Goal: Complete application form: Complete application form

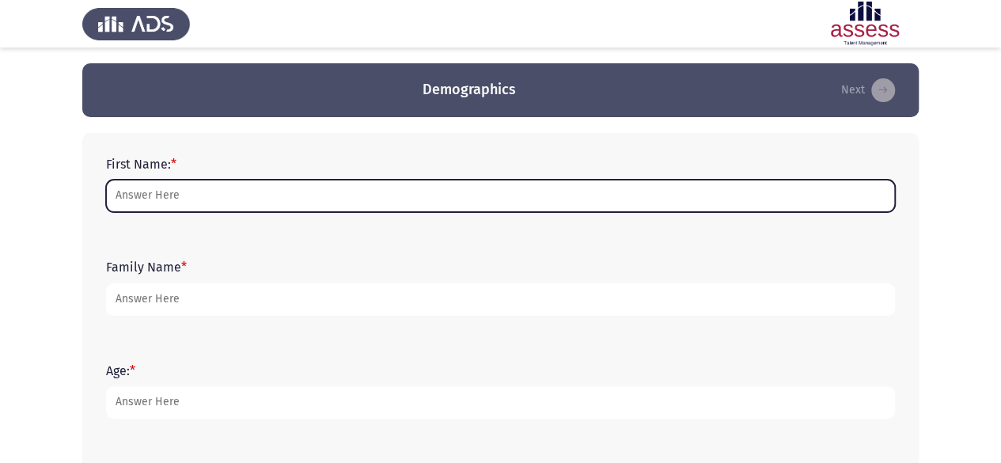
click at [250, 192] on input "First Name: *" at bounding box center [500, 196] width 789 height 32
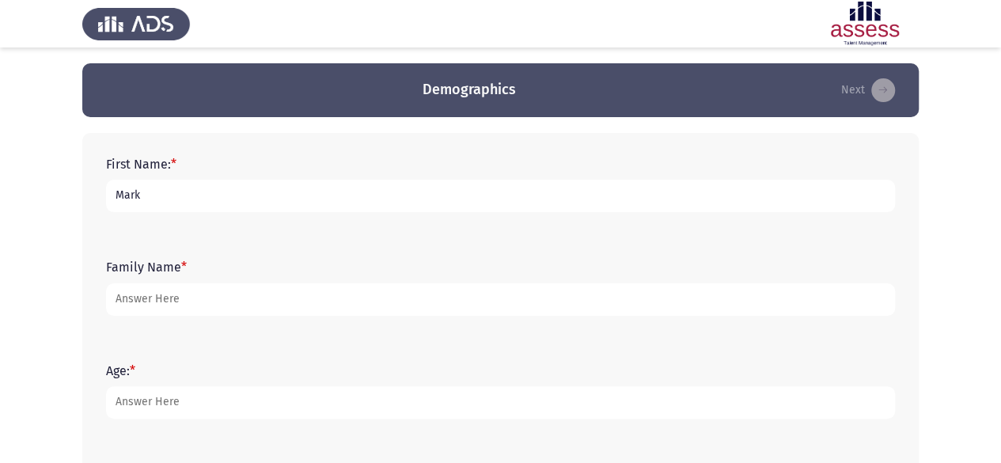
type input "Mark"
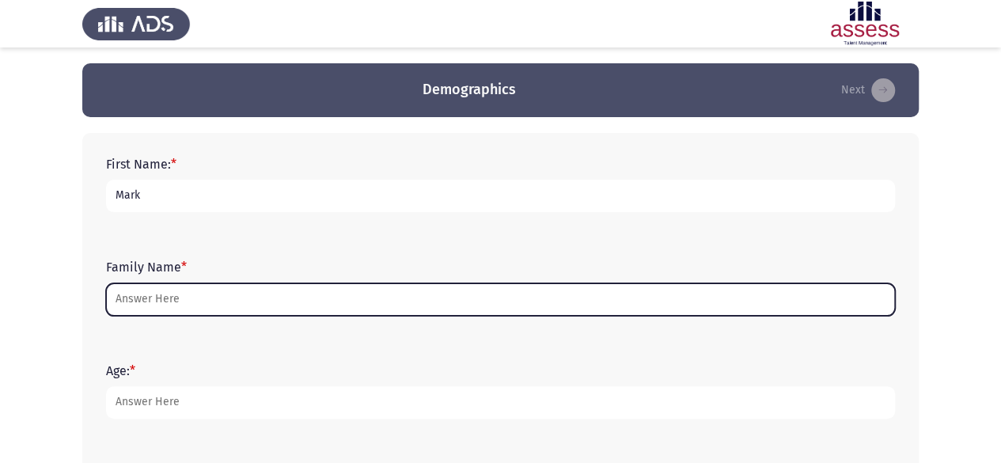
click at [199, 298] on input "Family Name *" at bounding box center [500, 299] width 789 height 32
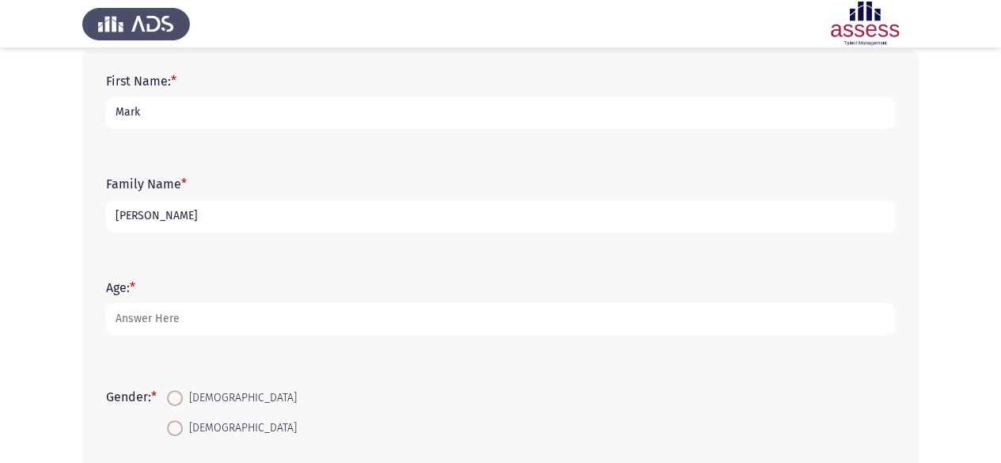
scroll to position [84, 0]
type input "[PERSON_NAME]"
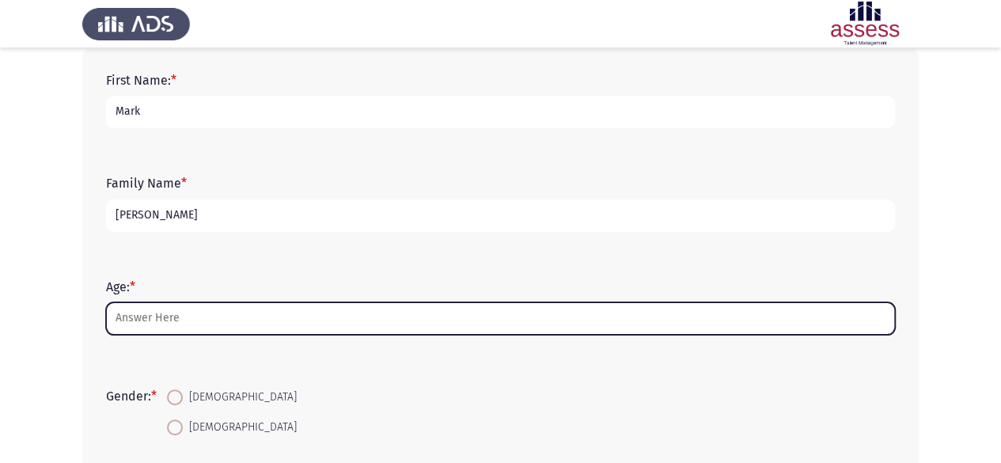
click at [227, 326] on input "Age: *" at bounding box center [500, 318] width 789 height 32
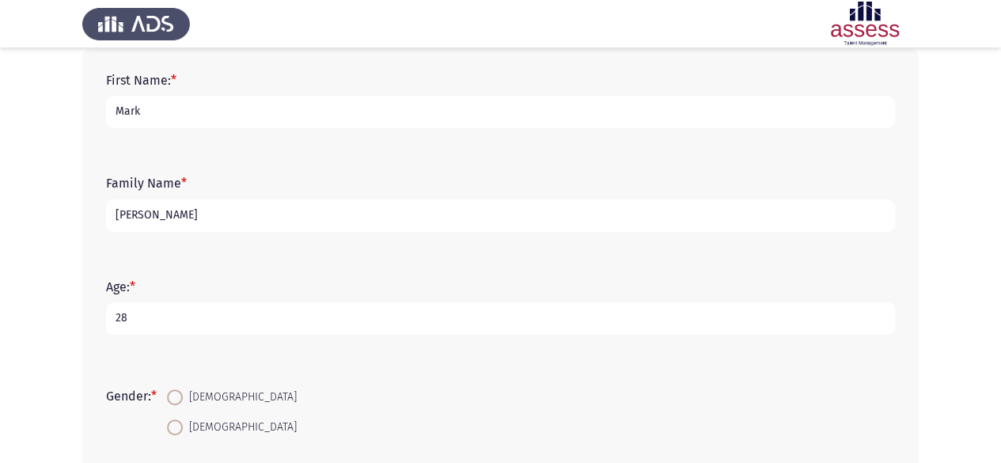
type input "28"
click at [180, 398] on span at bounding box center [175, 397] width 16 height 16
click at [180, 398] on input "[DEMOGRAPHIC_DATA]" at bounding box center [175, 397] width 16 height 16
radio input "true"
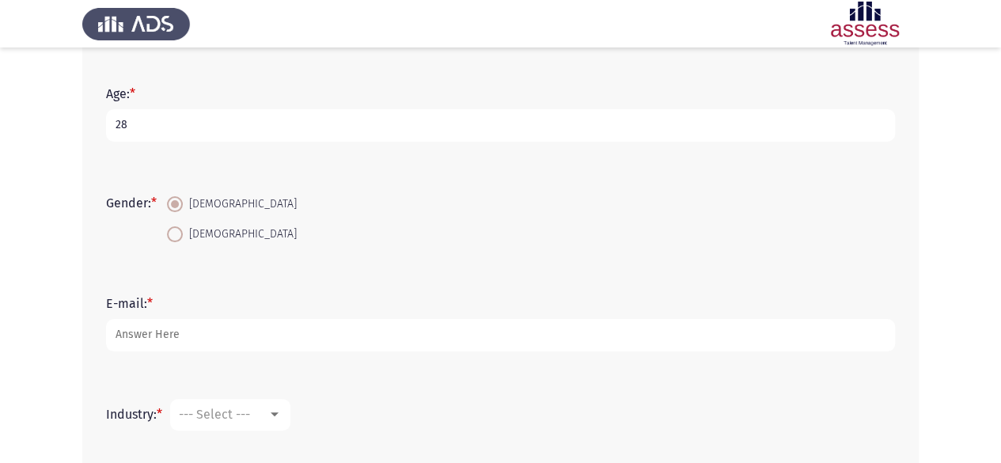
scroll to position [278, 0]
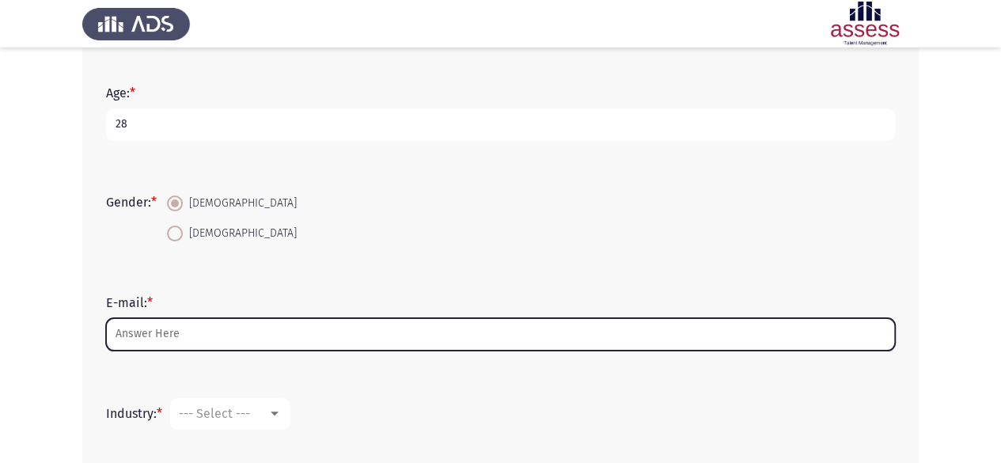
click at [273, 336] on input "E-mail: *" at bounding box center [500, 334] width 789 height 32
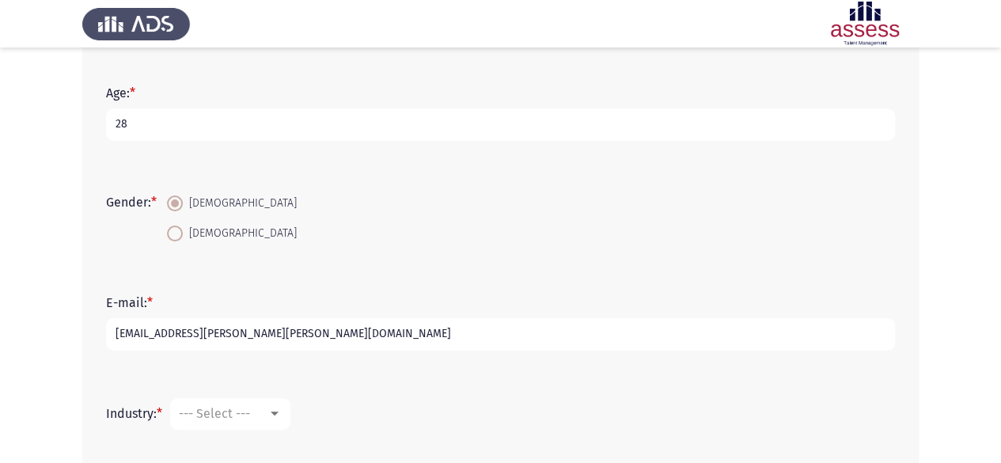
type input "[EMAIL_ADDRESS][PERSON_NAME][PERSON_NAME][DOMAIN_NAME]"
click at [278, 411] on div at bounding box center [275, 413] width 8 height 4
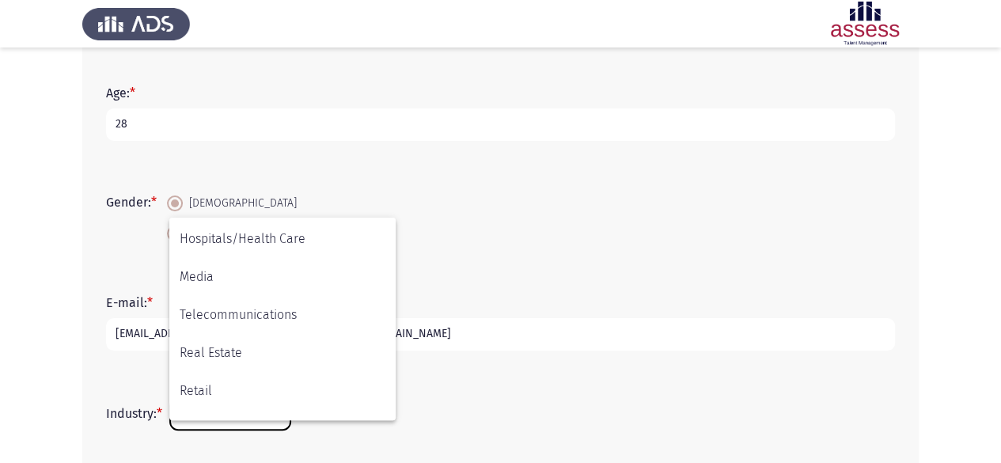
scroll to position [407, 0]
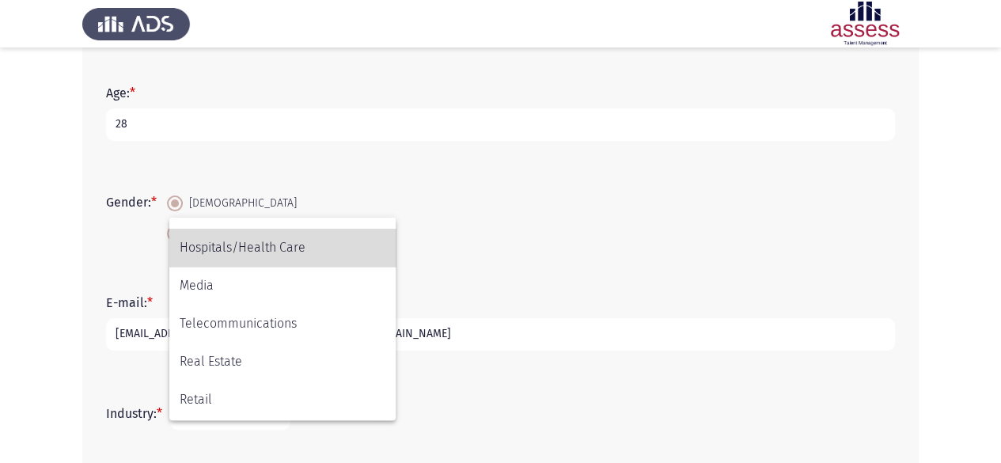
click at [269, 255] on span "Hospitals/Health Care" at bounding box center [283, 248] width 206 height 38
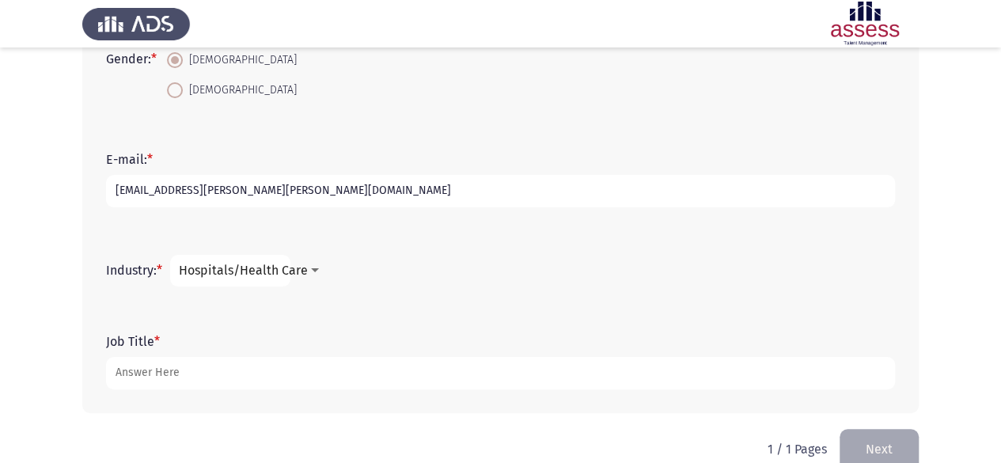
scroll to position [422, 0]
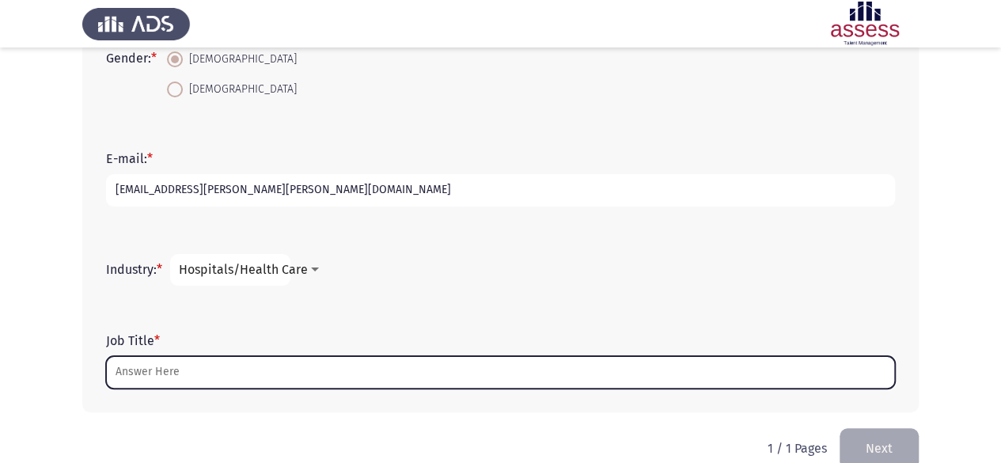
click at [303, 364] on input "Job Title *" at bounding box center [500, 372] width 789 height 32
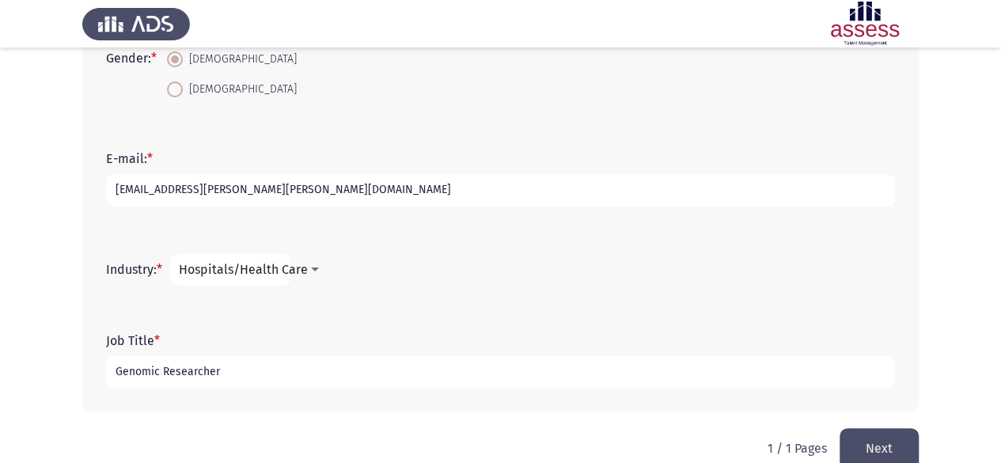
scroll to position [449, 0]
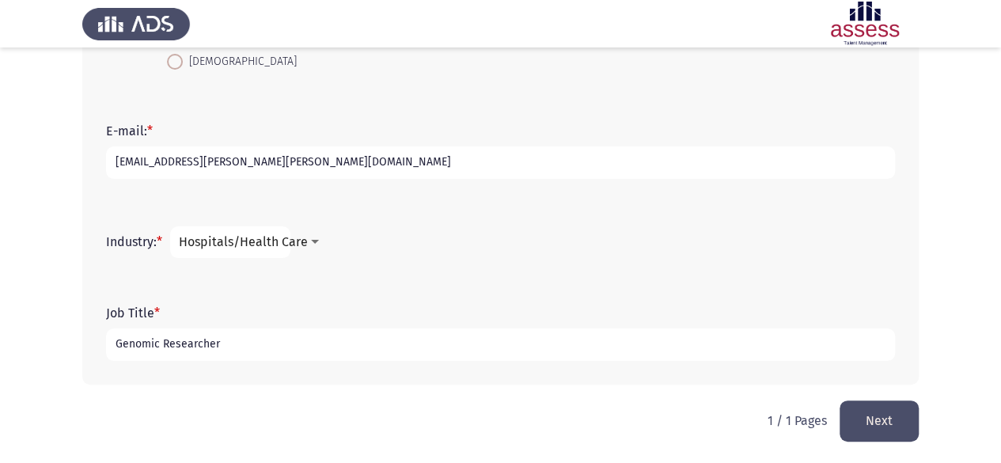
type input "Genomic Researcher"
click at [878, 422] on button "Next" at bounding box center [878, 420] width 79 height 40
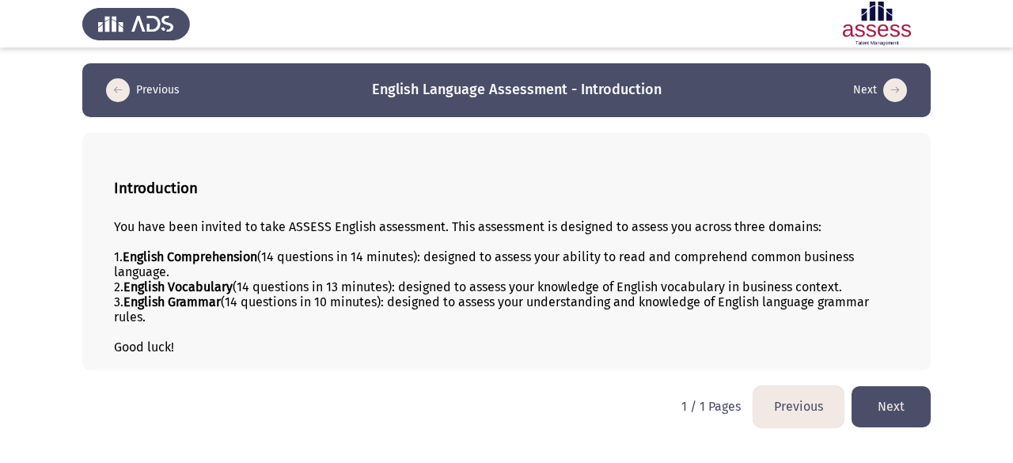
click at [888, 397] on button "Next" at bounding box center [890, 406] width 79 height 40
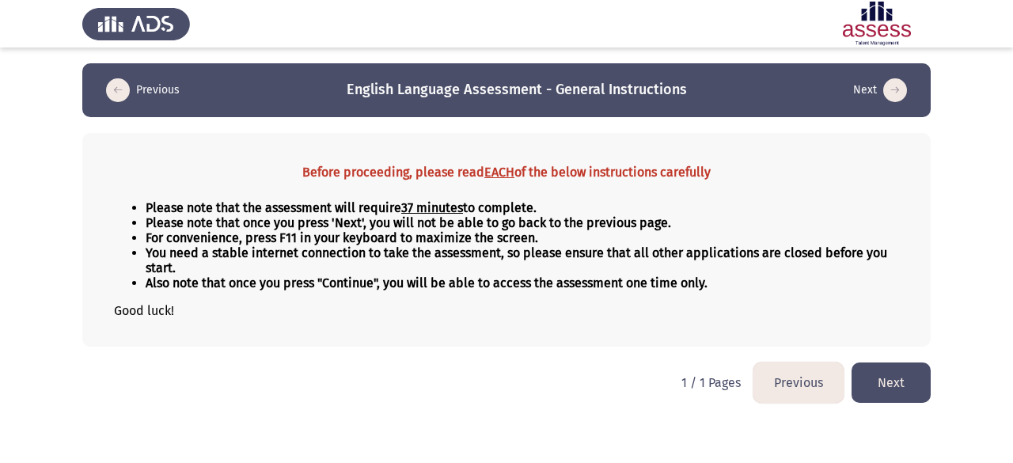
click at [888, 387] on button "Next" at bounding box center [890, 382] width 79 height 40
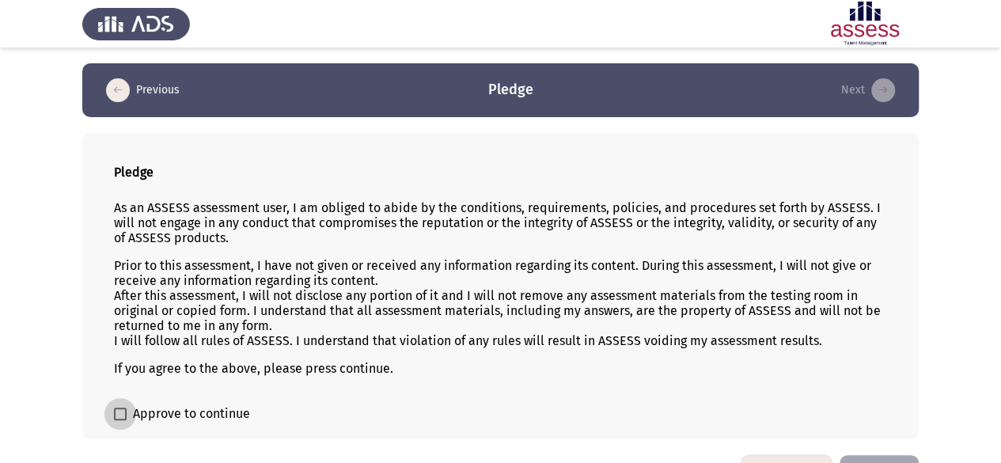
click at [122, 409] on span at bounding box center [120, 413] width 13 height 13
click at [120, 420] on input "Approve to continue" at bounding box center [119, 420] width 1 height 1
checkbox input "true"
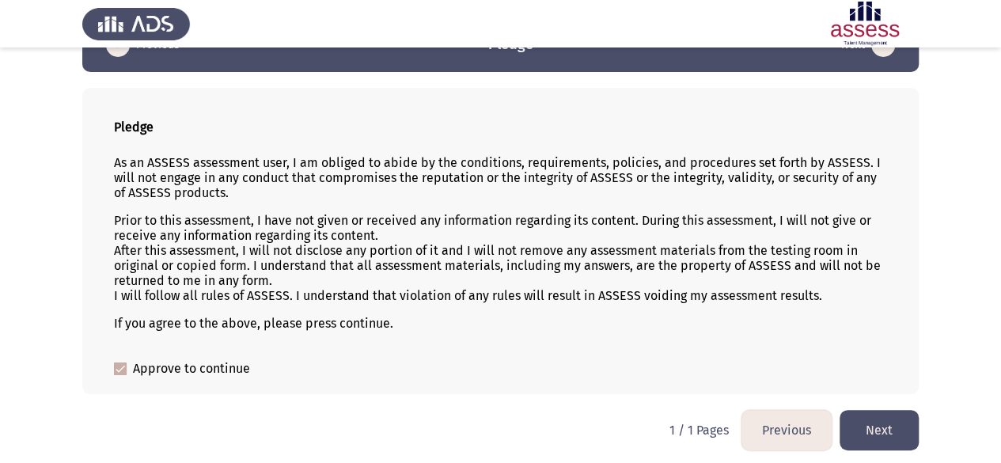
click at [891, 430] on button "Next" at bounding box center [878, 430] width 79 height 40
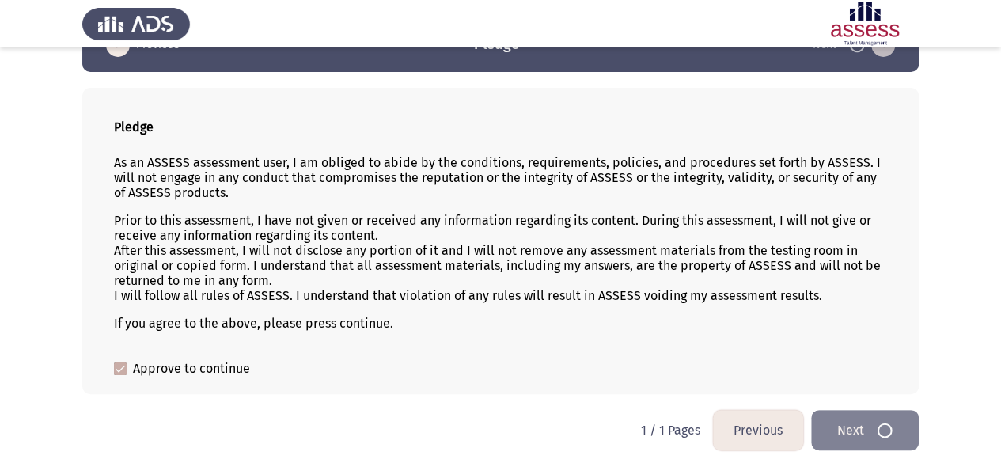
scroll to position [0, 0]
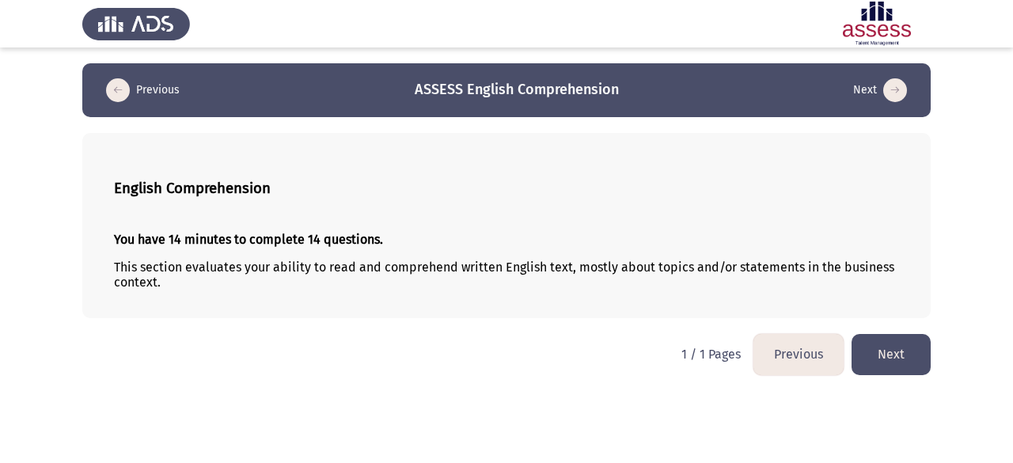
click at [899, 364] on button "Next" at bounding box center [890, 354] width 79 height 40
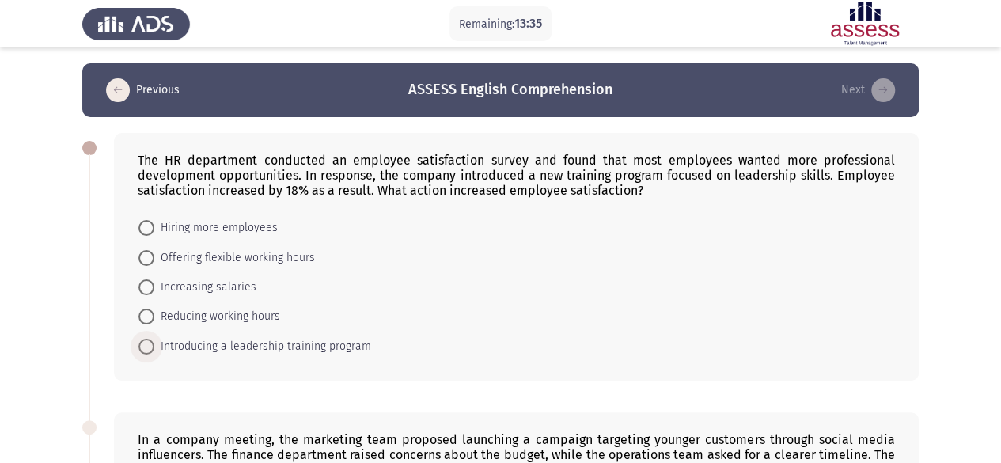
click at [147, 342] on span at bounding box center [146, 347] width 16 height 16
click at [147, 342] on input "Introducing a leadership training program" at bounding box center [146, 347] width 16 height 16
radio input "true"
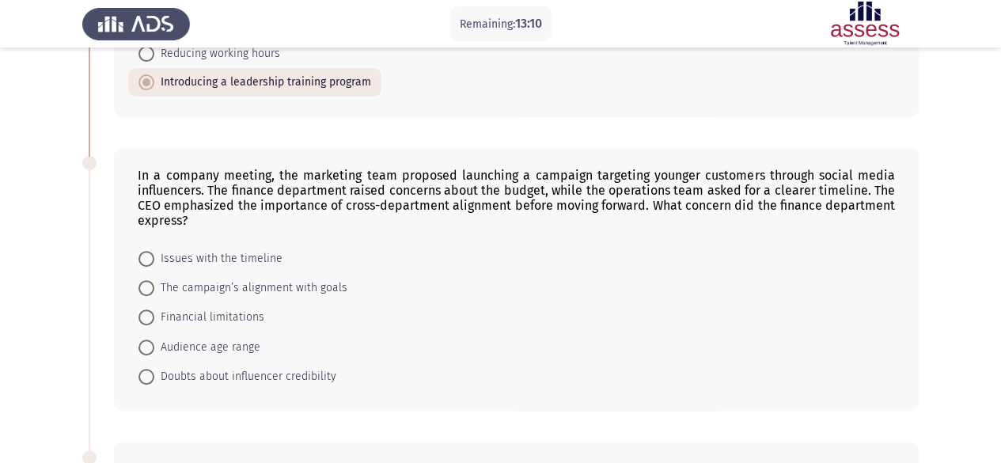
scroll to position [272, 0]
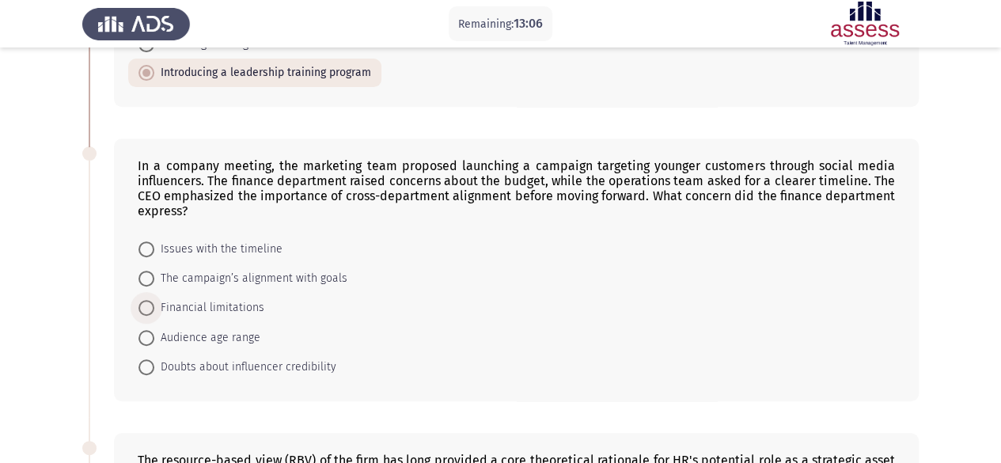
click at [154, 303] on span "Financial limitations" at bounding box center [209, 307] width 110 height 19
click at [154, 303] on input "Financial limitations" at bounding box center [146, 308] width 16 height 16
radio input "true"
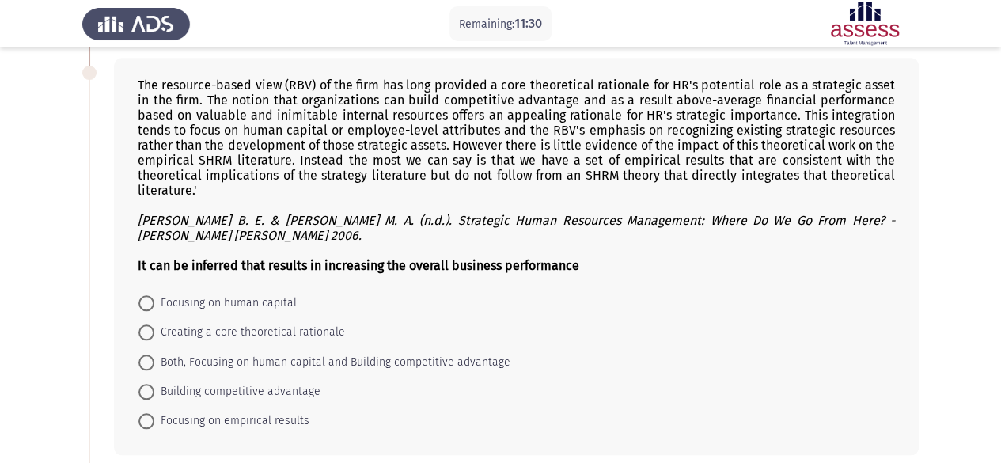
scroll to position [646, 0]
click at [158, 354] on span "Both, Focusing on human capital and Building competitive advantage" at bounding box center [332, 363] width 356 height 19
click at [154, 355] on input "Both, Focusing on human capital and Building competitive advantage" at bounding box center [146, 363] width 16 height 16
radio input "true"
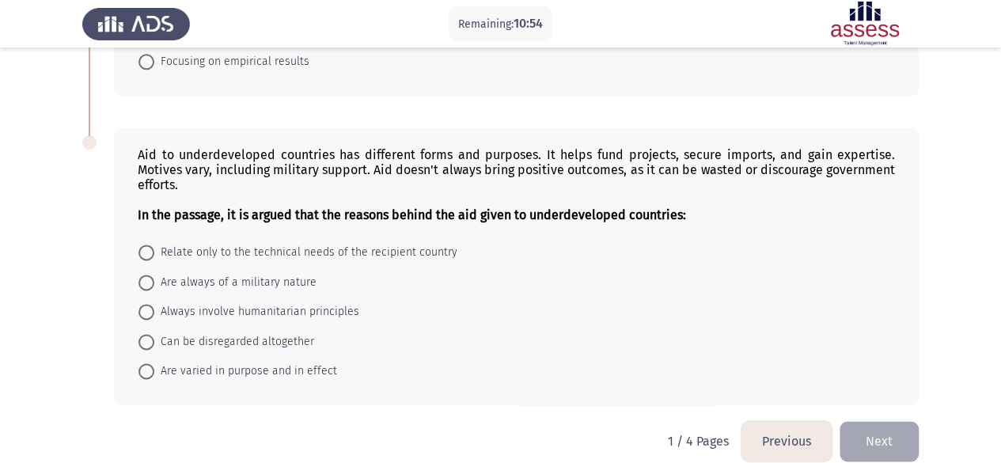
scroll to position [1014, 0]
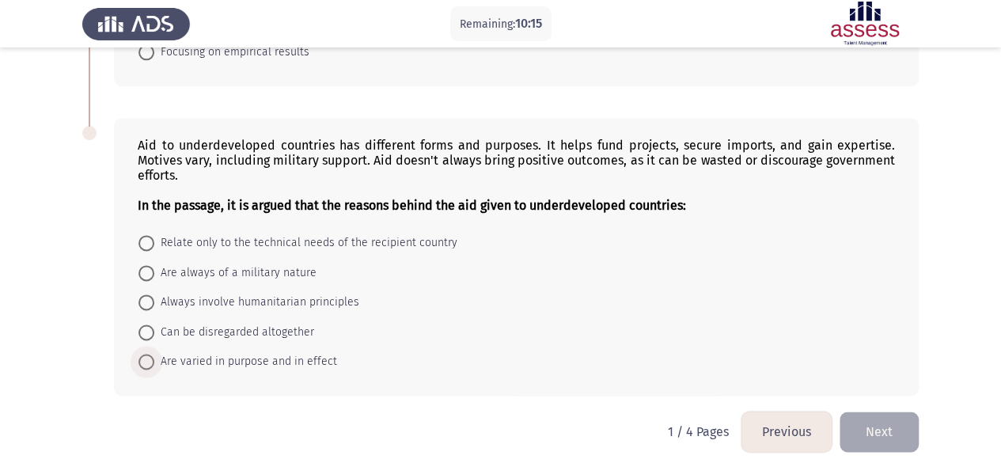
click at [147, 354] on span at bounding box center [146, 362] width 16 height 16
click at [147, 354] on input "Are varied in purpose and in effect" at bounding box center [146, 362] width 16 height 16
radio input "true"
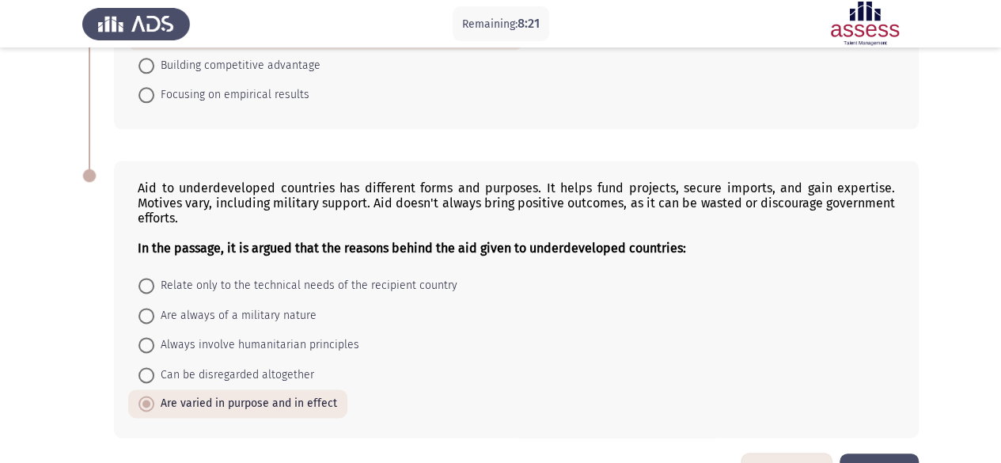
scroll to position [1013, 0]
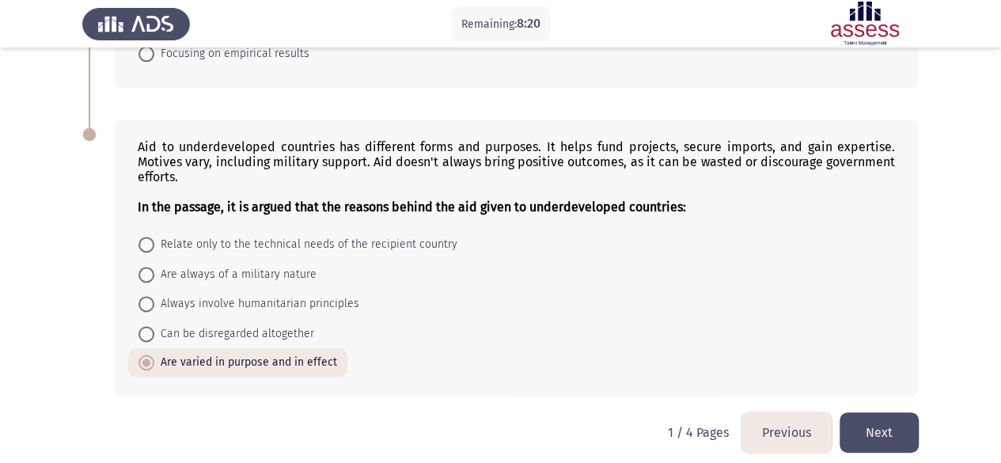
click at [895, 425] on button "Next" at bounding box center [878, 432] width 79 height 40
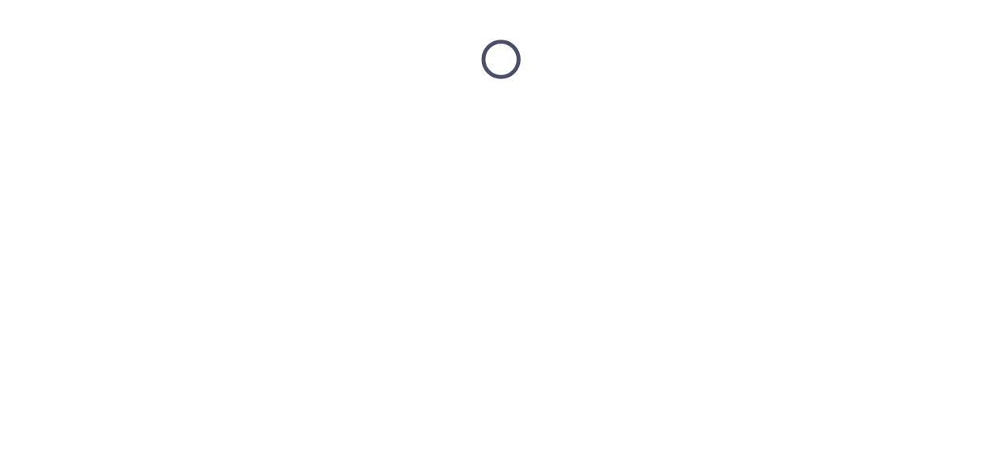
scroll to position [0, 0]
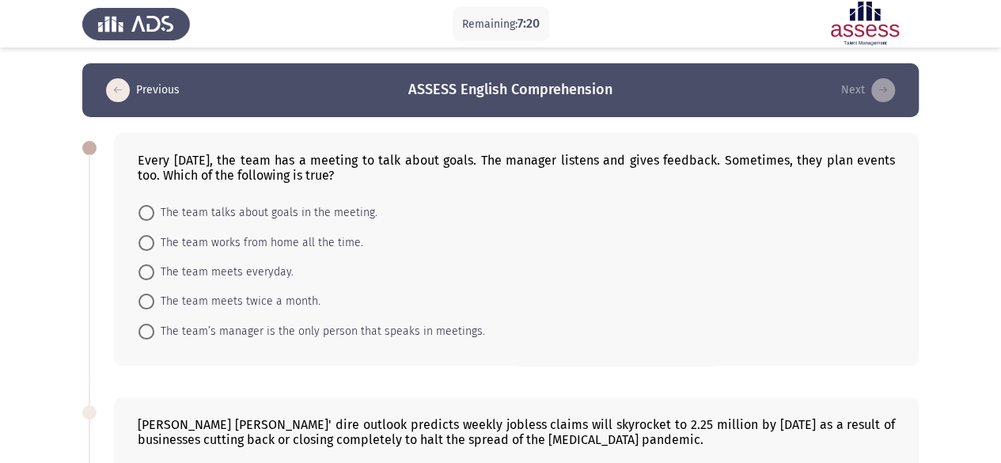
click at [151, 210] on span at bounding box center [146, 213] width 16 height 16
click at [151, 210] on input "The team talks about goals in the meeting." at bounding box center [146, 213] width 16 height 16
radio input "true"
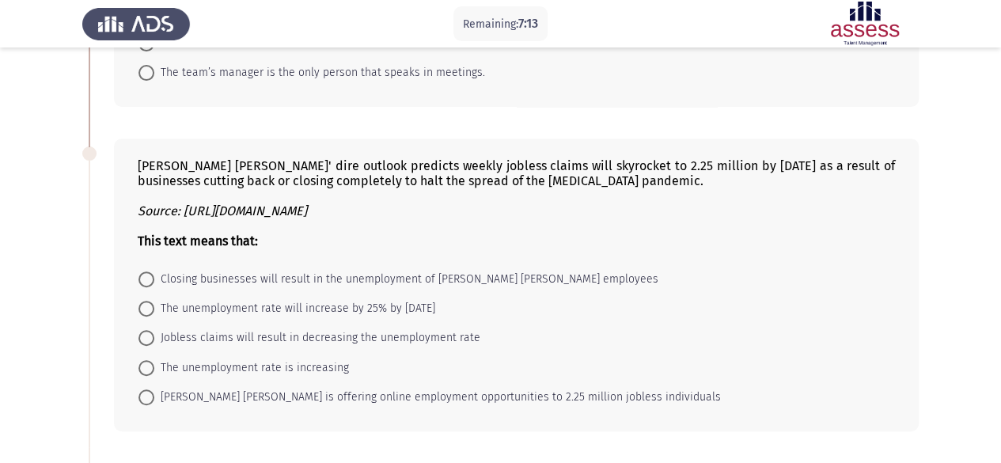
scroll to position [312, 0]
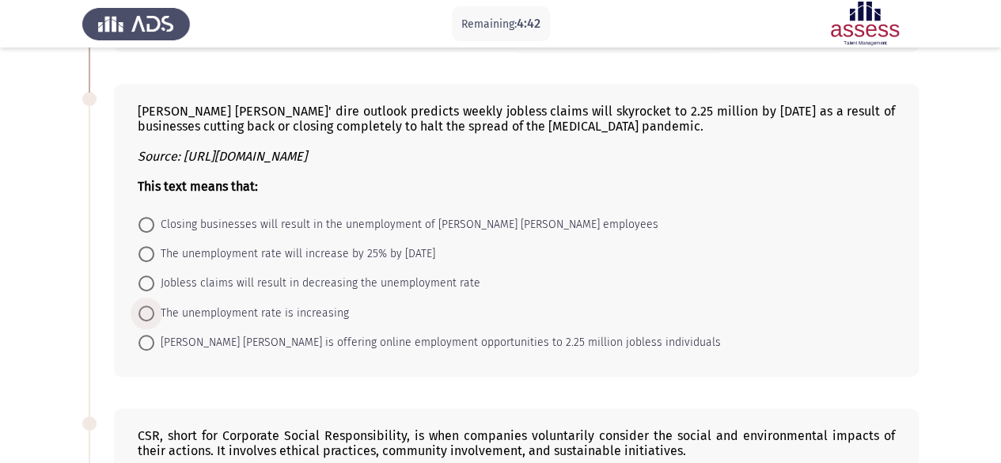
click at [153, 311] on span at bounding box center [146, 313] width 16 height 16
click at [153, 311] on input "The unemployment rate is increasing" at bounding box center [146, 313] width 16 height 16
radio input "true"
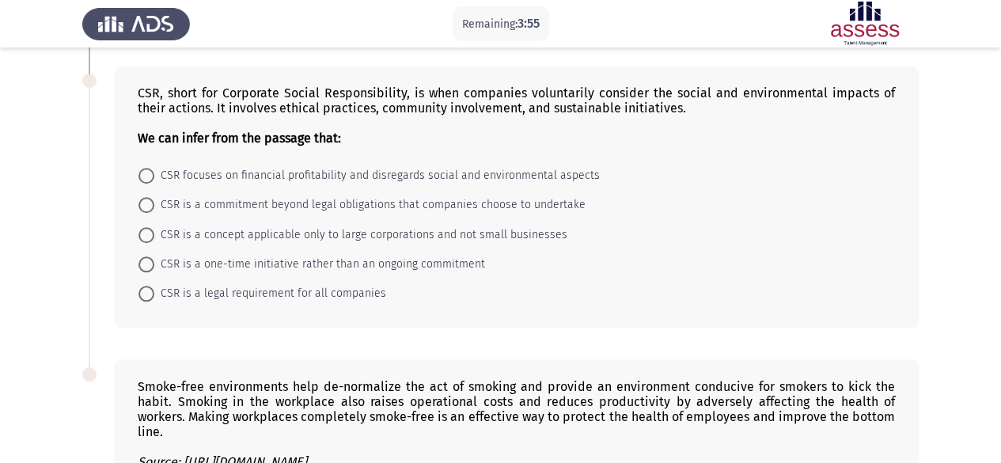
scroll to position [654, 0]
click at [144, 285] on span at bounding box center [146, 293] width 16 height 16
click at [144, 285] on input "CSR is a legal requirement for all companies" at bounding box center [146, 293] width 16 height 16
radio input "true"
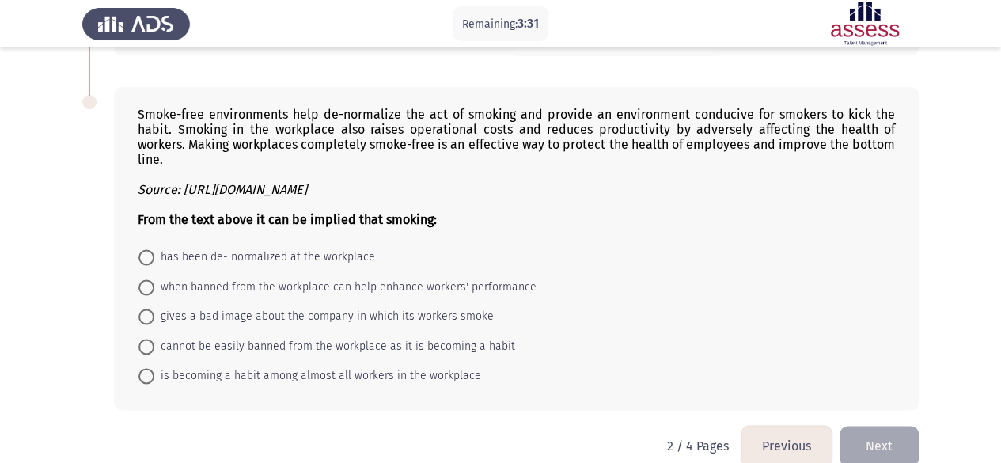
scroll to position [926, 0]
click at [150, 278] on span at bounding box center [146, 286] width 16 height 16
click at [150, 278] on input "when banned from the workplace can help enhance workers' performance" at bounding box center [146, 286] width 16 height 16
radio input "true"
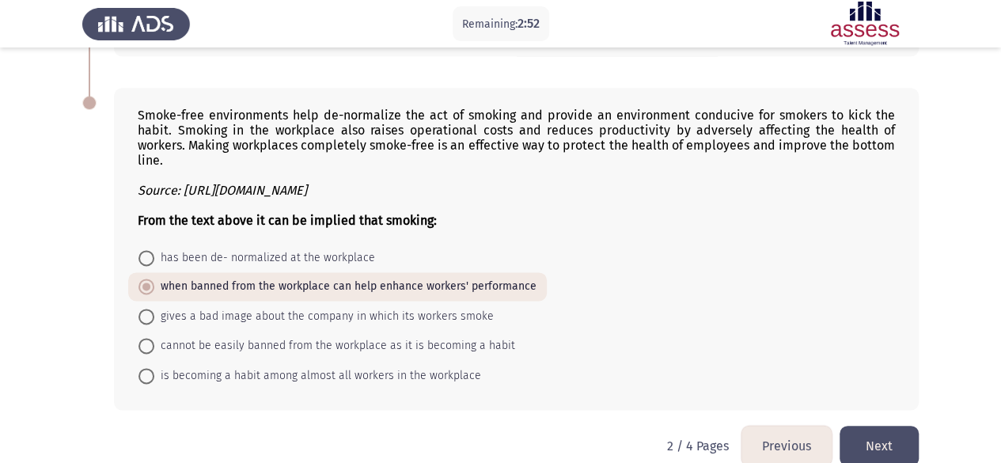
click at [881, 430] on button "Next" at bounding box center [878, 446] width 79 height 40
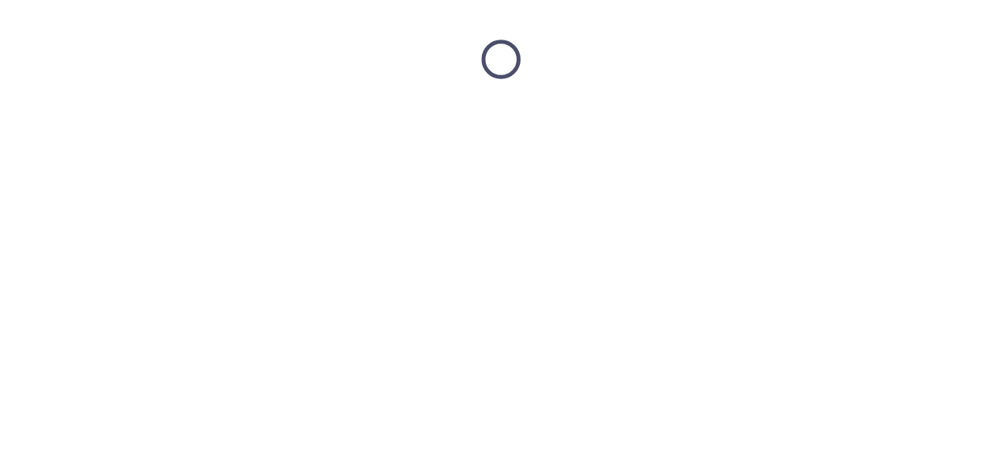
scroll to position [0, 0]
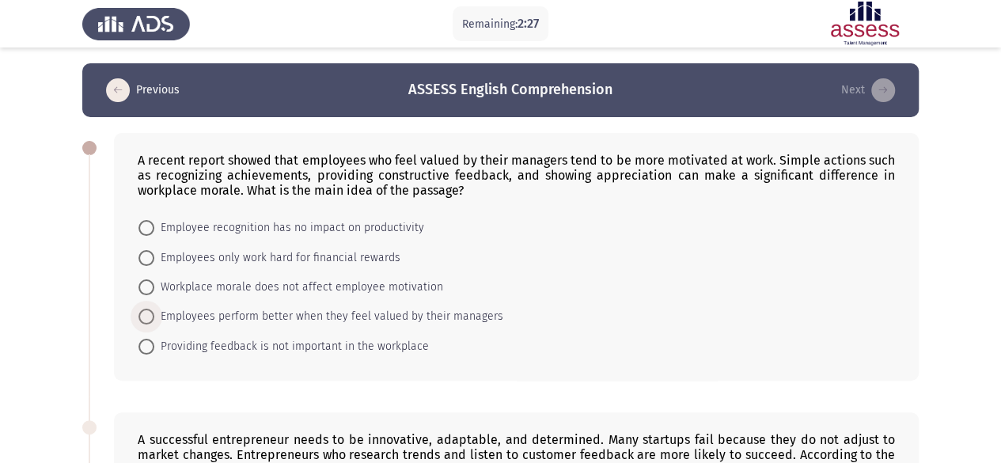
click at [153, 310] on span at bounding box center [146, 317] width 16 height 16
click at [153, 310] on input "Employees perform better when they feel valued by their managers" at bounding box center [146, 317] width 16 height 16
radio input "true"
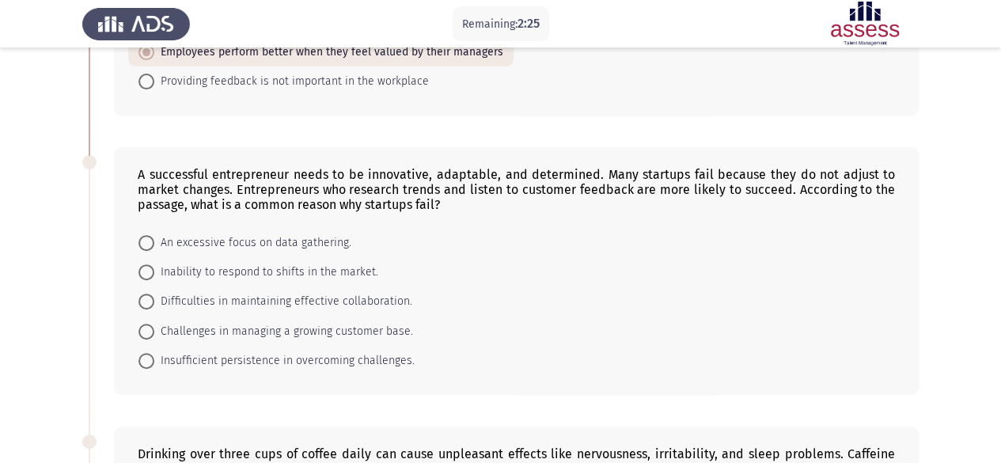
scroll to position [264, 0]
click at [181, 271] on span "Inability to respond to shifts in the market." at bounding box center [266, 271] width 224 height 19
click at [154, 271] on input "Inability to respond to shifts in the market." at bounding box center [146, 271] width 16 height 16
radio input "true"
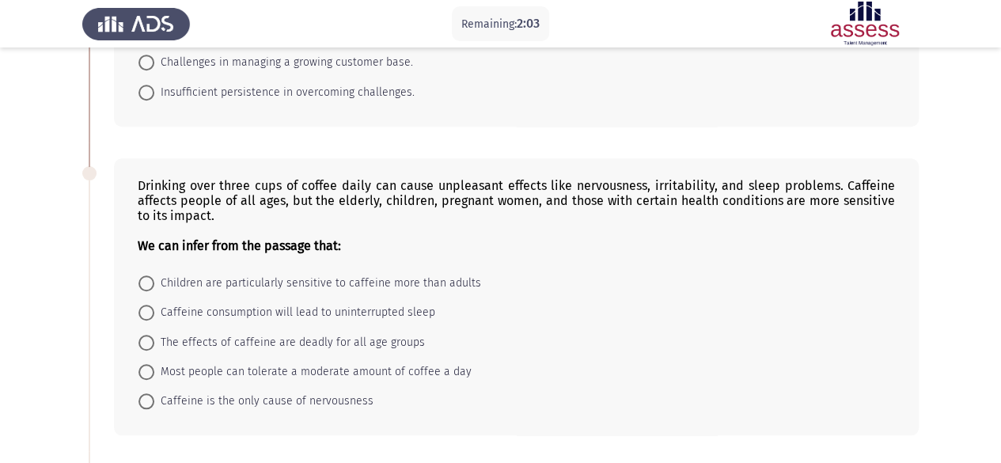
scroll to position [592, 0]
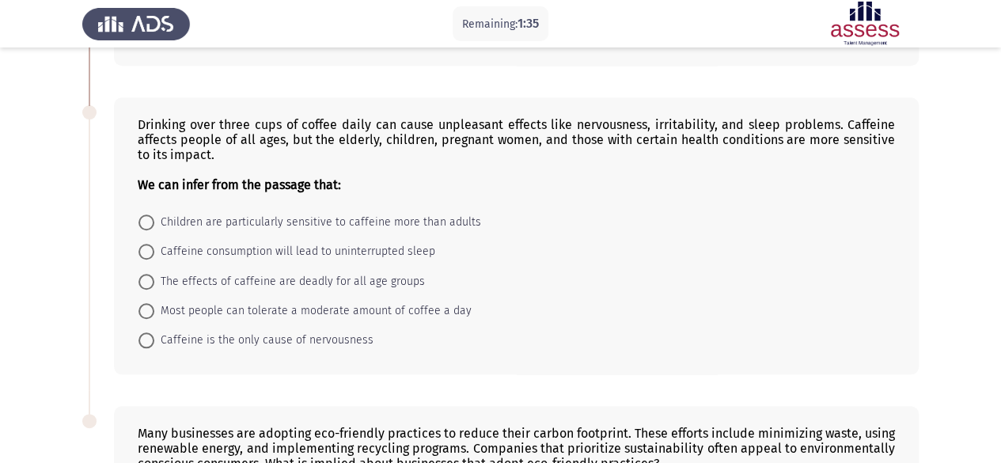
click at [150, 214] on span at bounding box center [146, 222] width 16 height 16
click at [150, 214] on input "Children are particularly sensitive to caffeine more than adults" at bounding box center [146, 222] width 16 height 16
radio input "true"
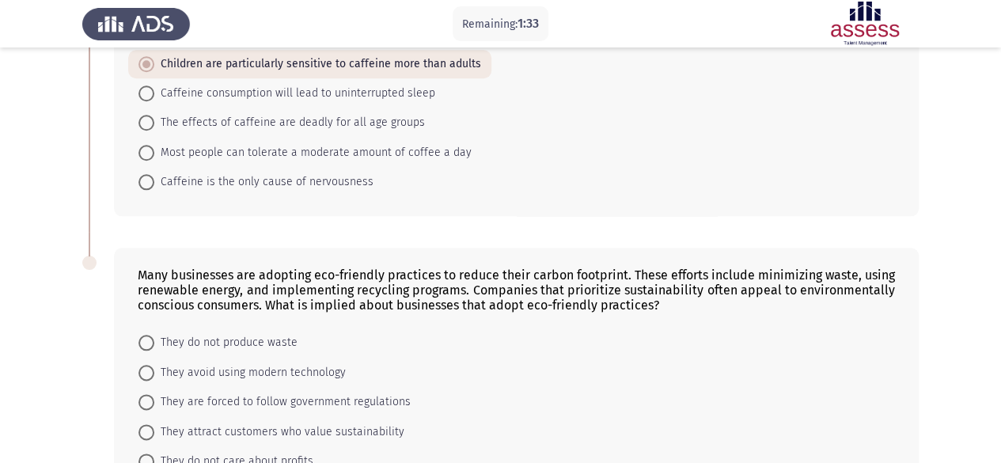
scroll to position [851, 0]
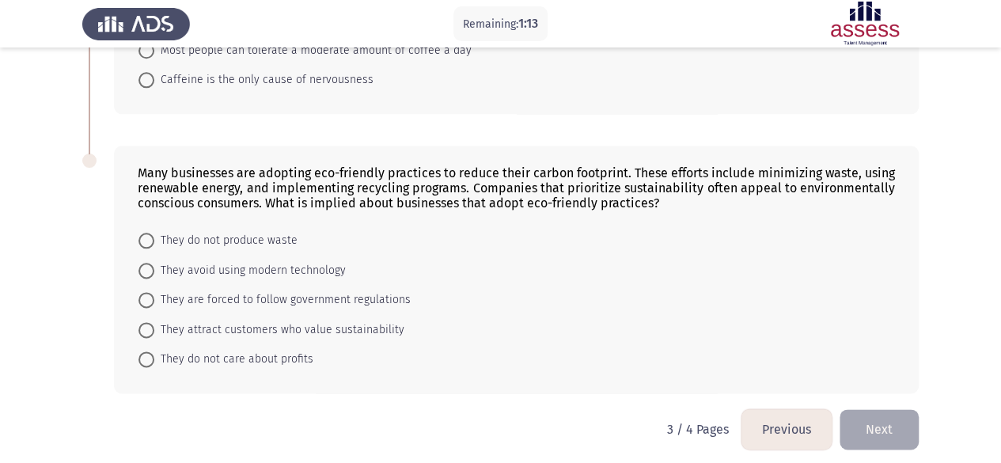
click at [152, 235] on span at bounding box center [146, 241] width 16 height 16
click at [152, 235] on input "They do not produce waste" at bounding box center [146, 241] width 16 height 16
radio input "true"
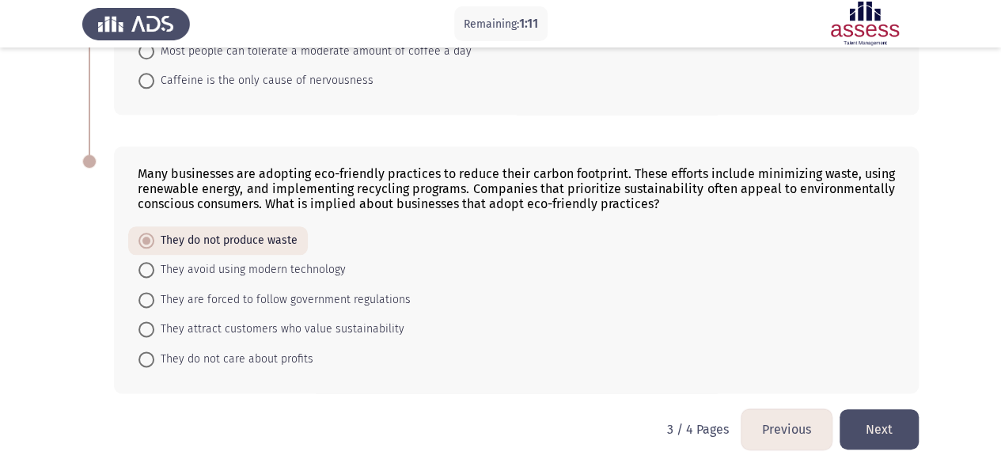
click at [892, 414] on button "Next" at bounding box center [878, 429] width 79 height 40
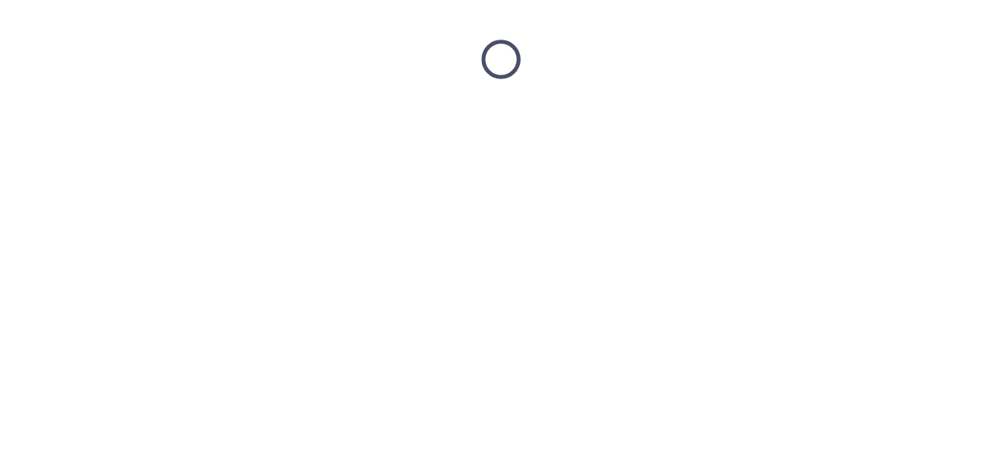
scroll to position [0, 0]
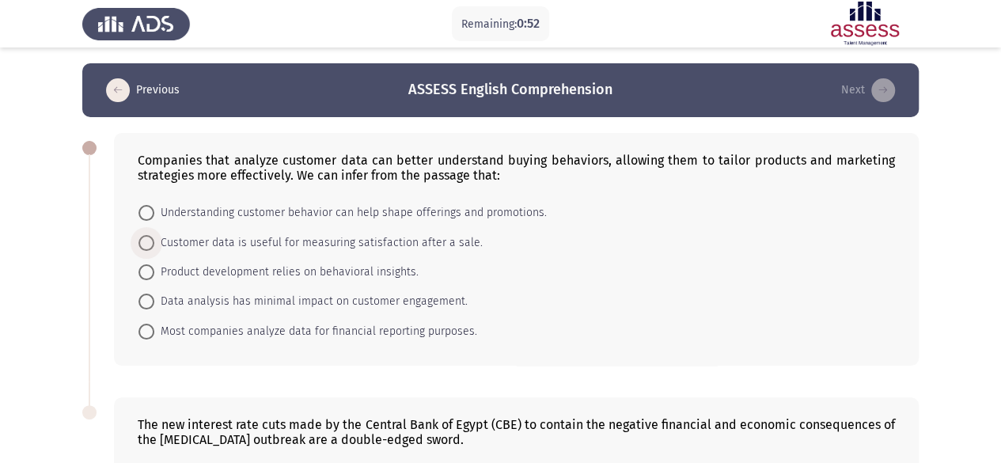
click at [150, 238] on span at bounding box center [146, 243] width 16 height 16
click at [150, 238] on input "Customer data is useful for measuring satisfaction after a sale." at bounding box center [146, 243] width 16 height 16
radio input "true"
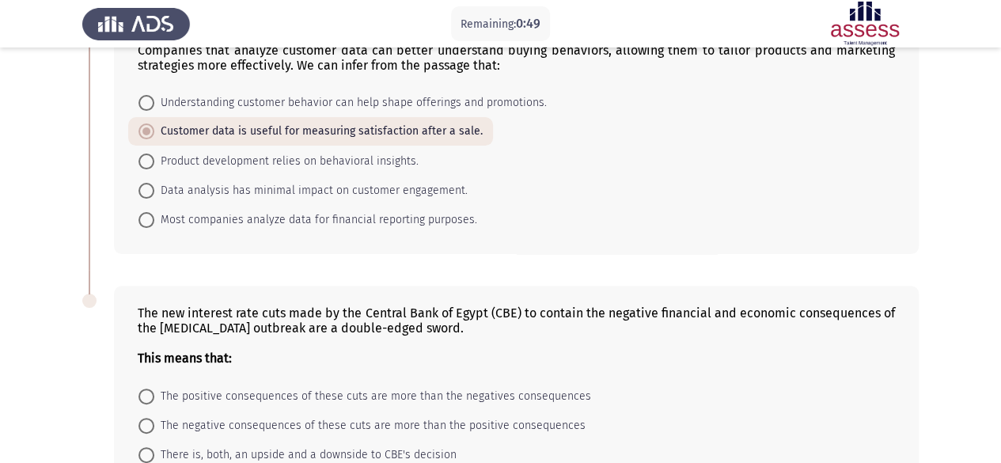
scroll to position [109, 0]
click at [154, 108] on span "Understanding customer behavior can help shape offerings and promotions." at bounding box center [350, 103] width 392 height 19
click at [154, 108] on input "Understanding customer behavior can help shape offerings and promotions." at bounding box center [146, 104] width 16 height 16
radio input "true"
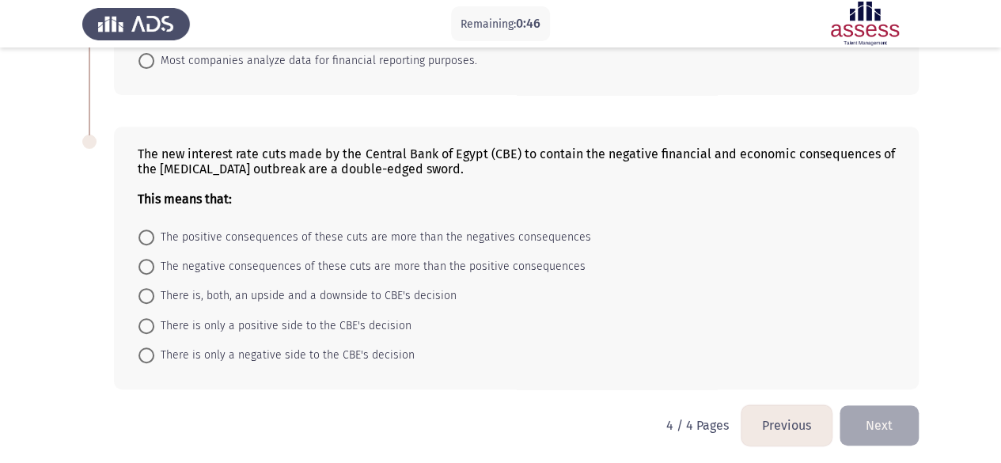
scroll to position [270, 0]
click at [155, 298] on span "There is, both, an upside and a downside to CBE's decision" at bounding box center [305, 295] width 302 height 19
click at [154, 298] on input "There is, both, an upside and a downside to CBE's decision" at bounding box center [146, 295] width 16 height 16
radio input "true"
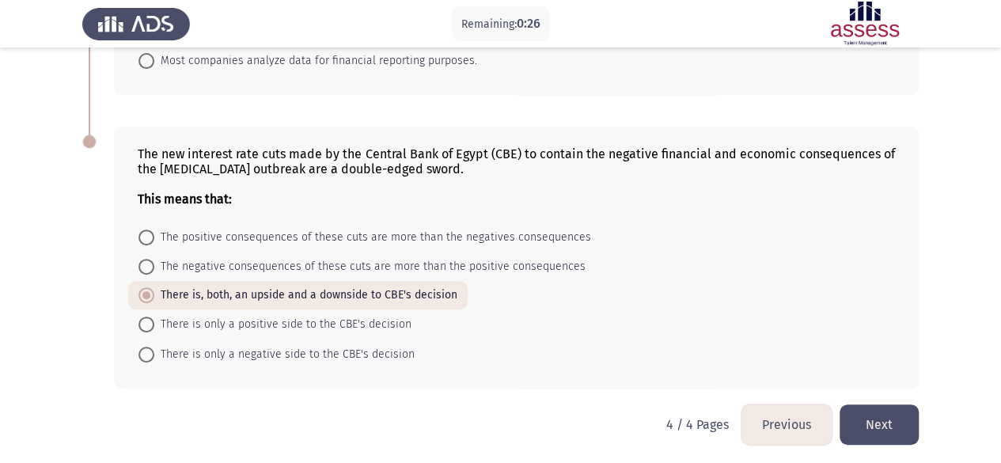
click at [896, 416] on button "Next" at bounding box center [878, 424] width 79 height 40
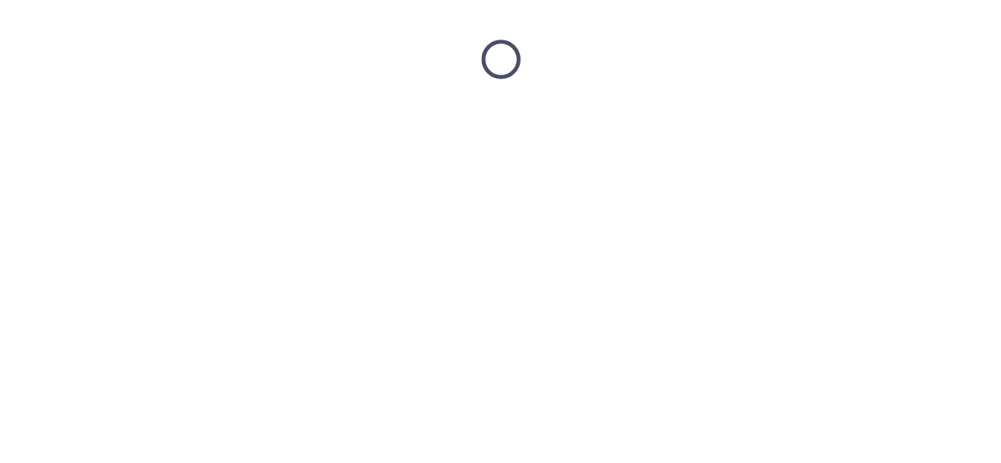
scroll to position [0, 0]
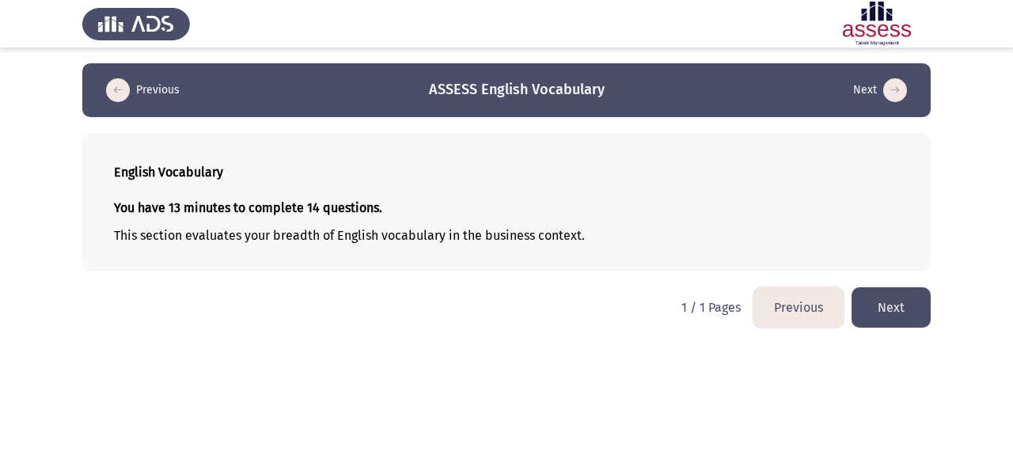
click at [903, 309] on button "Next" at bounding box center [890, 307] width 79 height 40
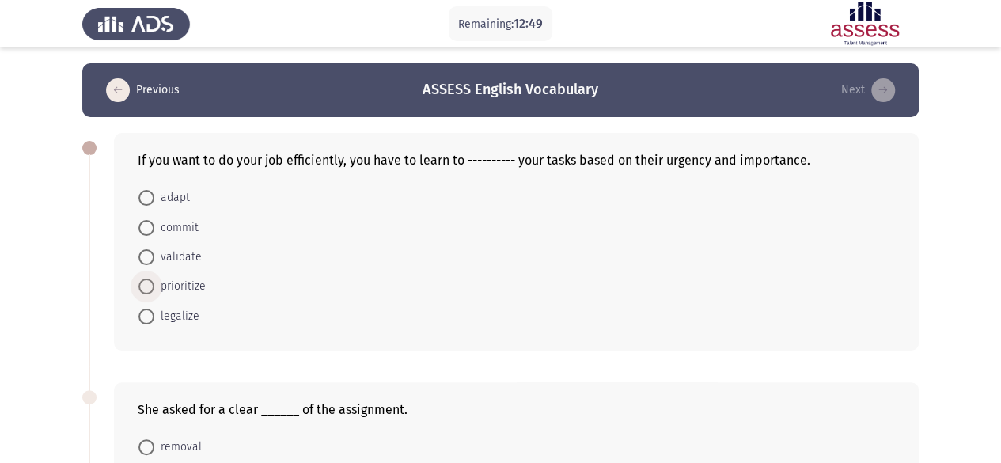
click at [157, 292] on span "prioritize" at bounding box center [179, 286] width 51 height 19
click at [154, 292] on input "prioritize" at bounding box center [146, 286] width 16 height 16
radio input "true"
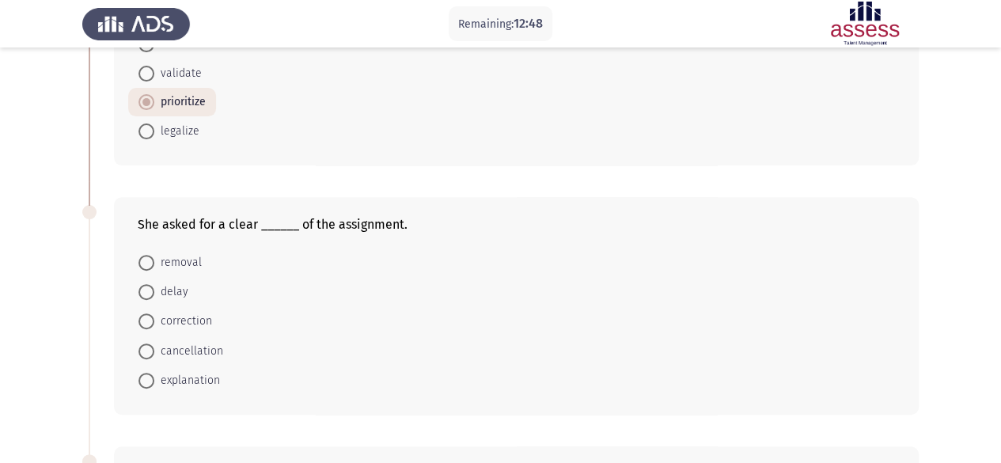
scroll to position [197, 0]
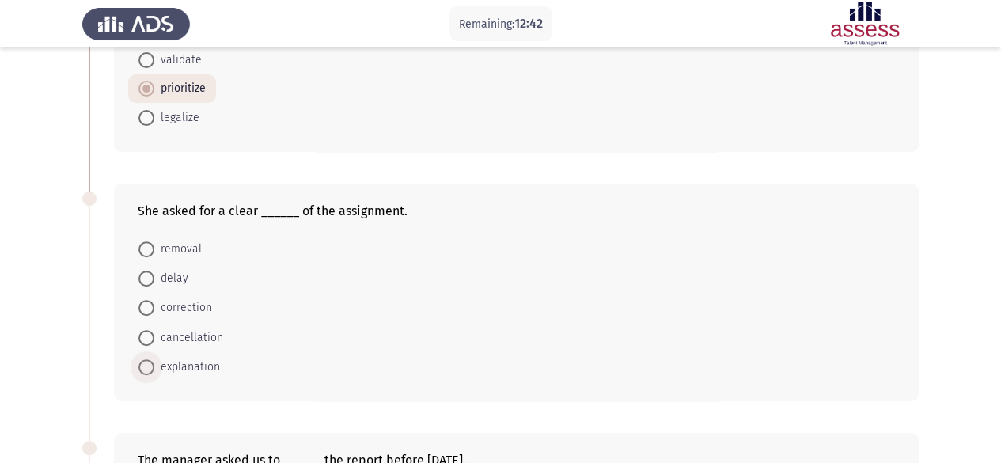
click at [152, 362] on span at bounding box center [146, 367] width 16 height 16
click at [152, 362] on input "explanation" at bounding box center [146, 367] width 16 height 16
radio input "true"
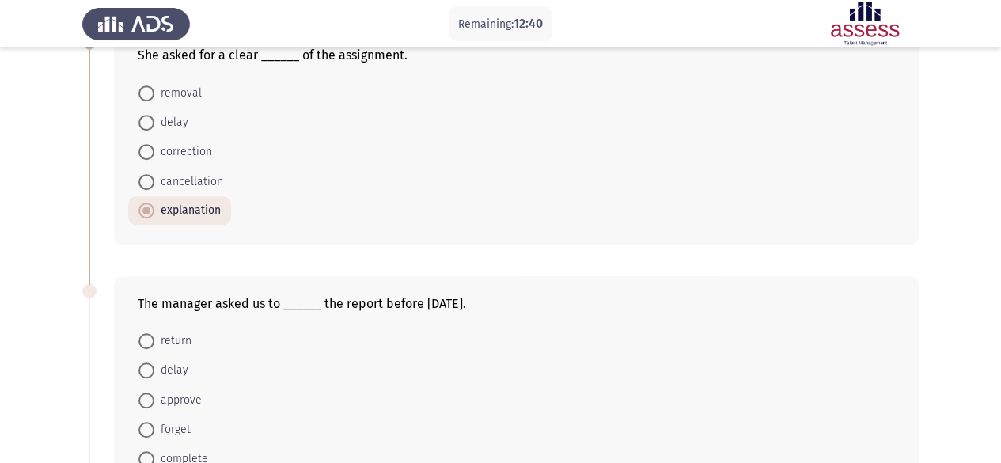
scroll to position [384, 0]
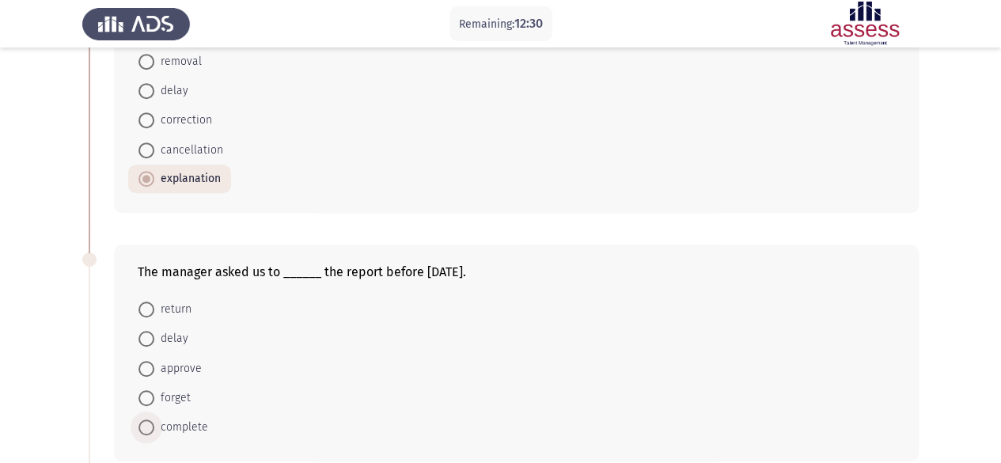
click at [157, 418] on span "complete" at bounding box center [181, 427] width 54 height 19
click at [154, 419] on input "complete" at bounding box center [146, 427] width 16 height 16
radio input "true"
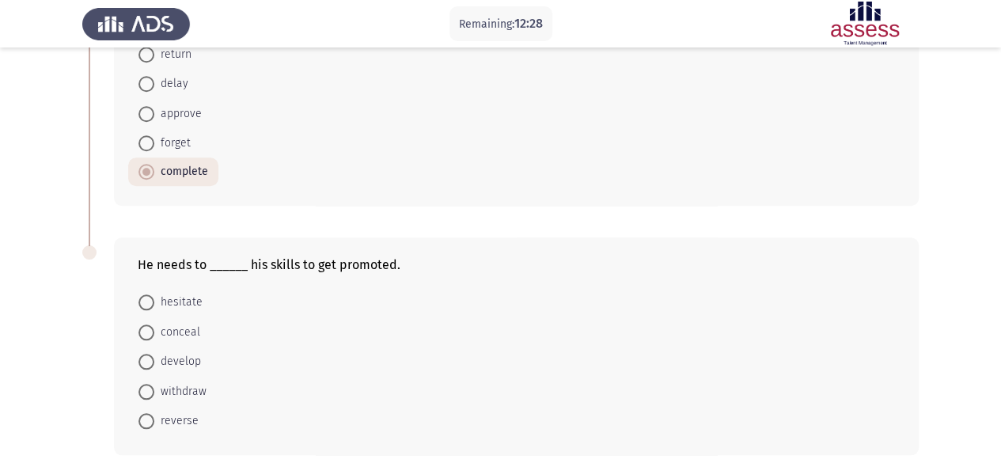
scroll to position [651, 0]
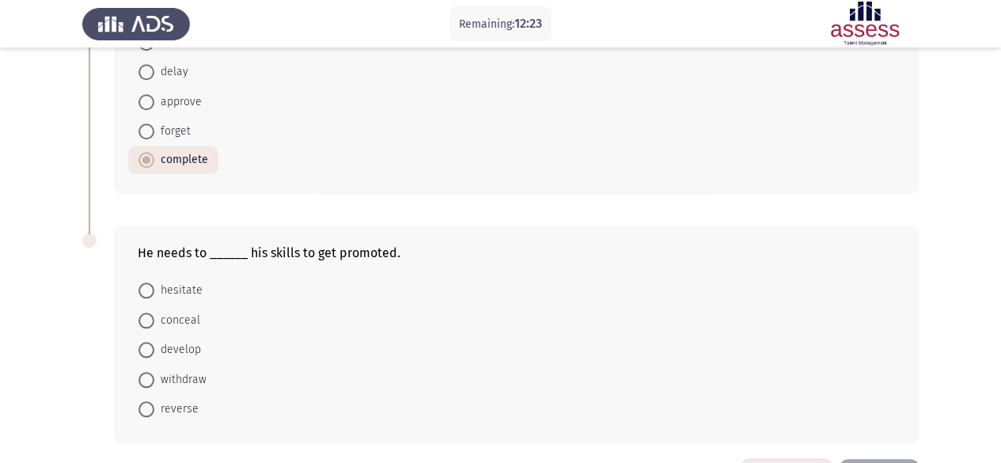
click at [162, 350] on span "develop" at bounding box center [177, 349] width 47 height 19
click at [154, 350] on input "develop" at bounding box center [146, 350] width 16 height 16
radio input "true"
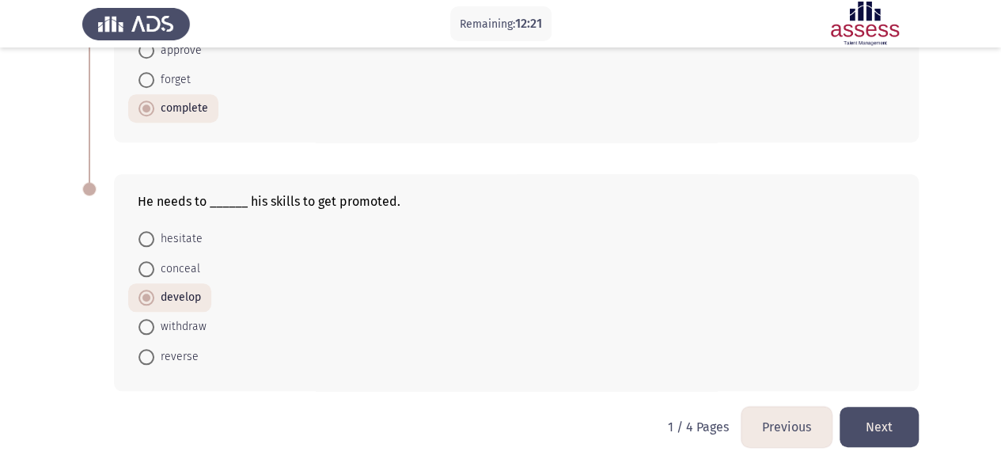
click at [867, 417] on button "Next" at bounding box center [878, 427] width 79 height 40
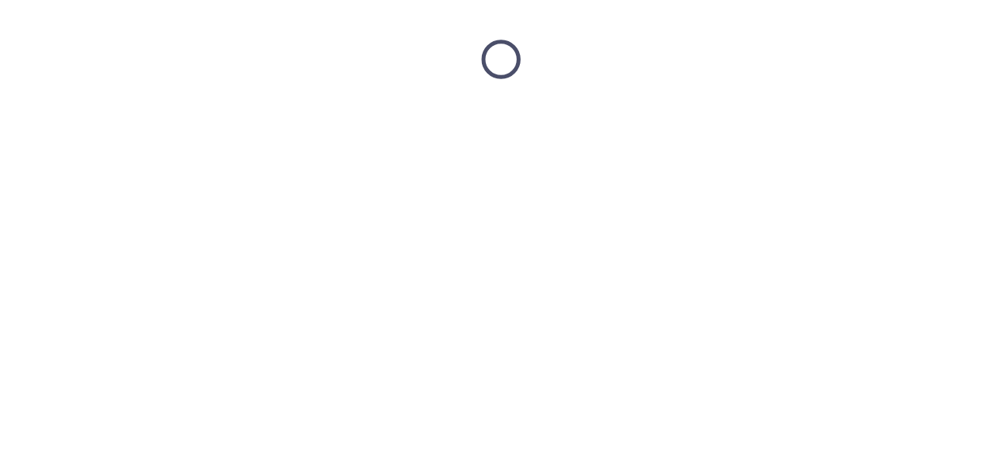
scroll to position [0, 0]
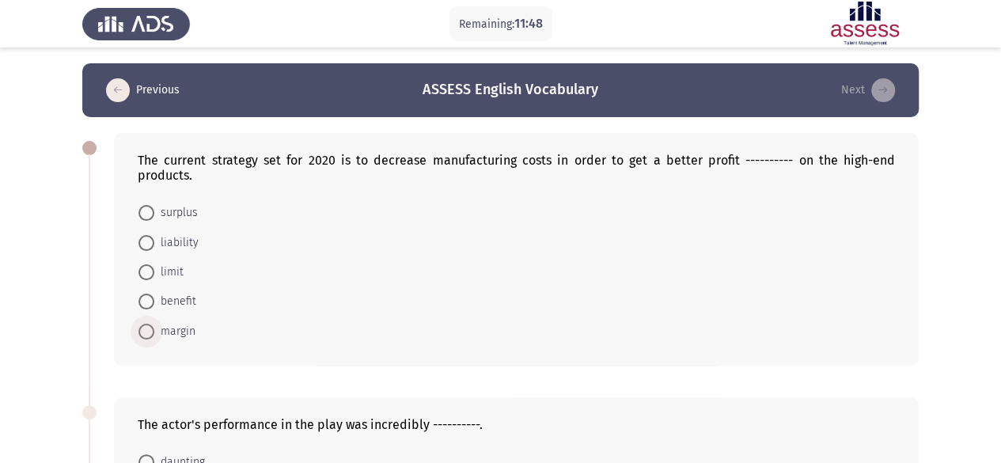
click at [165, 325] on span "margin" at bounding box center [174, 331] width 41 height 19
click at [154, 325] on input "margin" at bounding box center [146, 332] width 16 height 16
radio input "true"
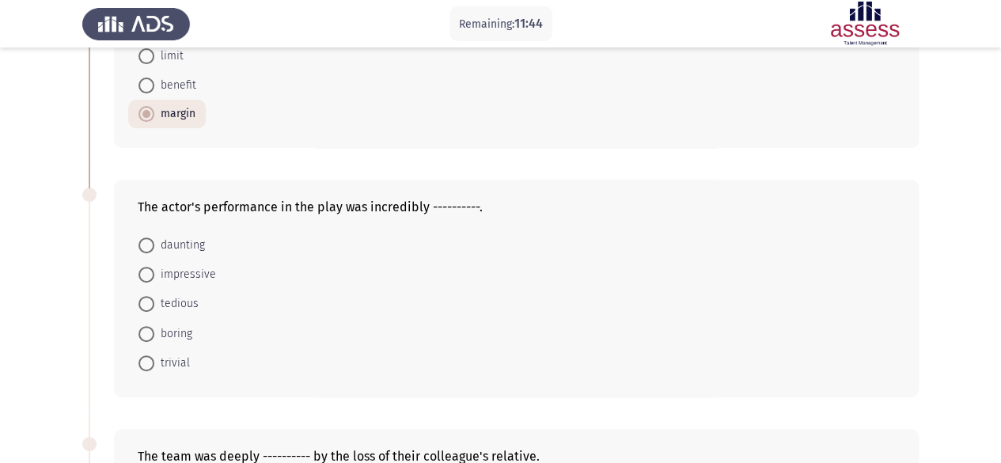
scroll to position [247, 0]
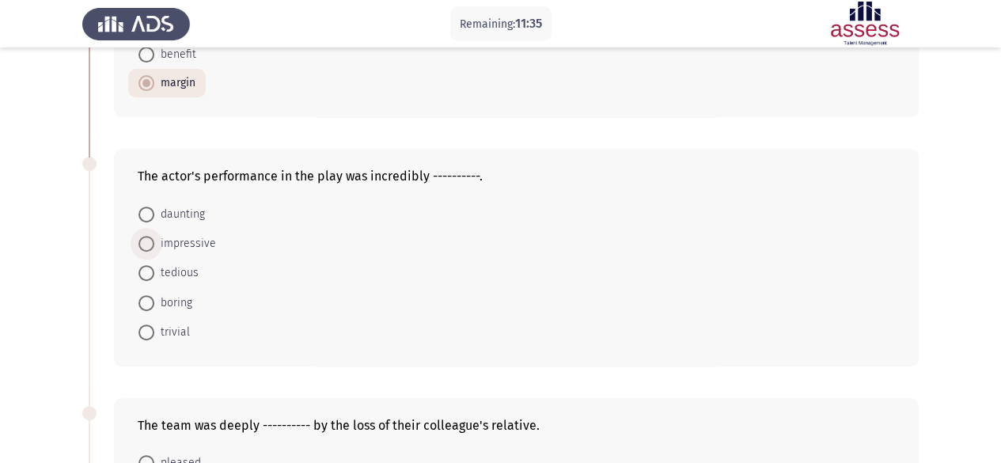
click at [142, 243] on span at bounding box center [146, 244] width 16 height 16
click at [142, 243] on input "impressive" at bounding box center [146, 244] width 16 height 16
radio input "true"
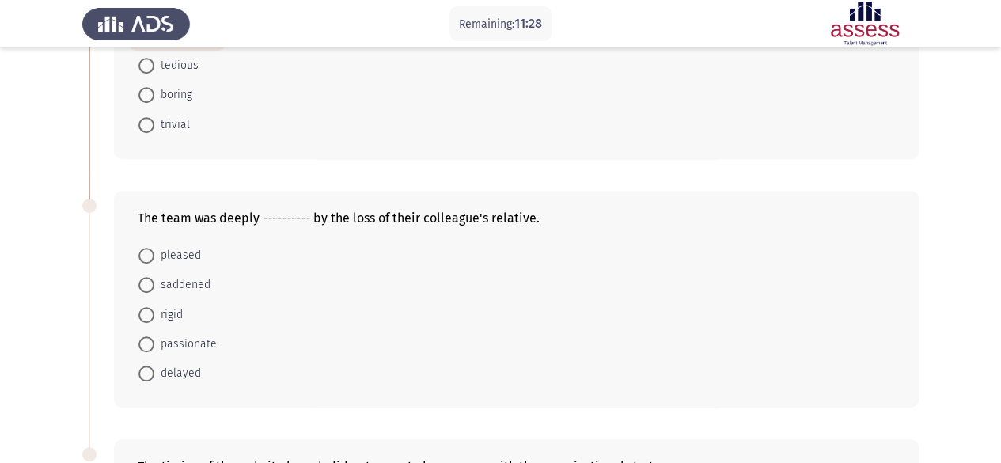
scroll to position [459, 0]
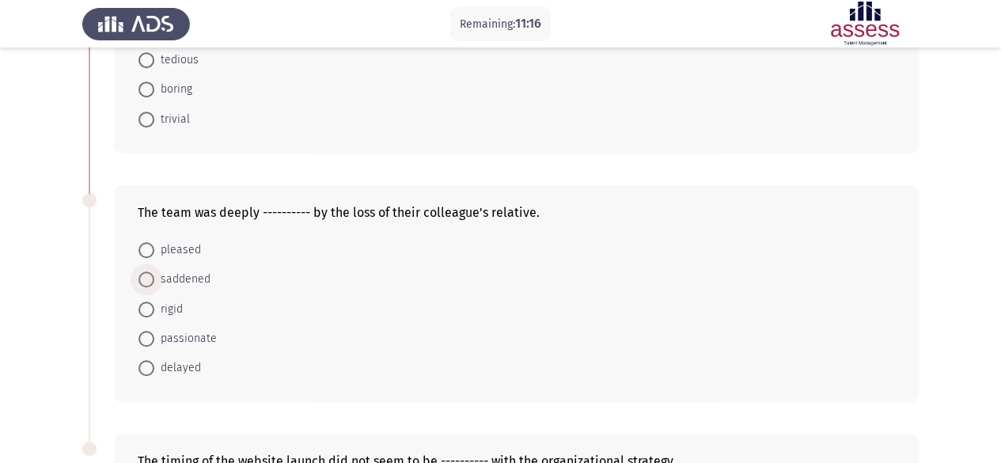
click at [156, 275] on span "saddened" at bounding box center [182, 279] width 56 height 19
click at [154, 275] on input "saddened" at bounding box center [146, 279] width 16 height 16
radio input "true"
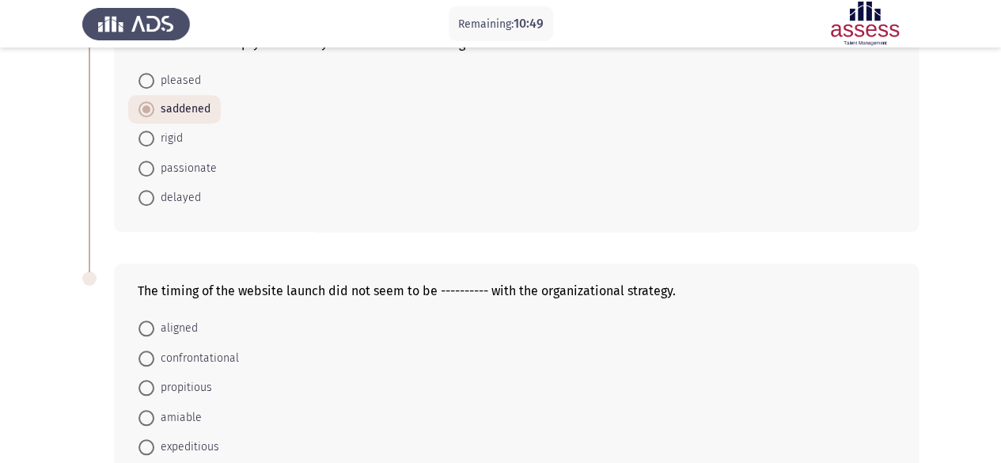
scroll to position [711, 0]
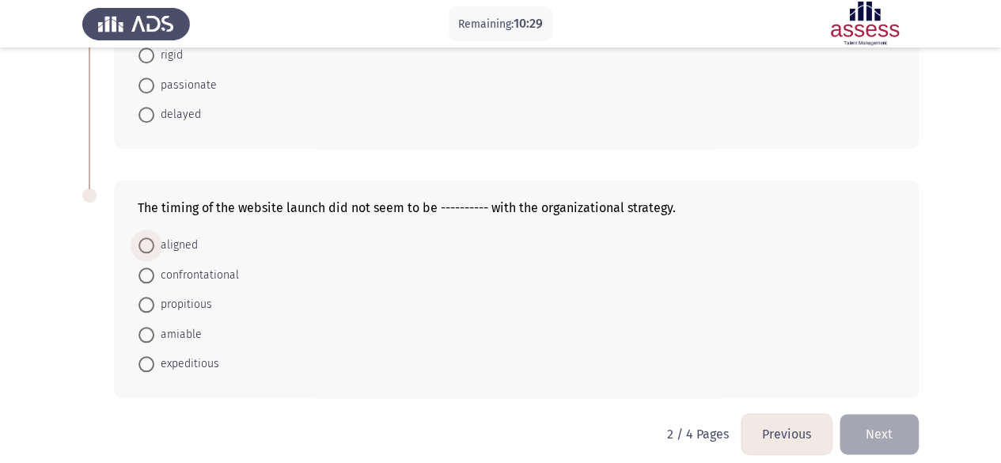
click at [147, 241] on span at bounding box center [146, 245] width 16 height 16
click at [147, 241] on input "aligned" at bounding box center [146, 245] width 16 height 16
radio input "true"
click at [891, 429] on button "Next" at bounding box center [878, 433] width 79 height 40
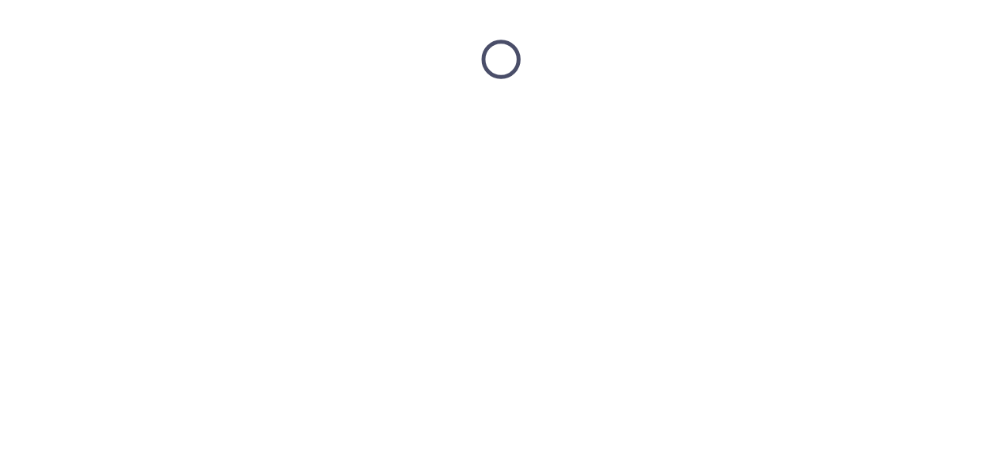
scroll to position [0, 0]
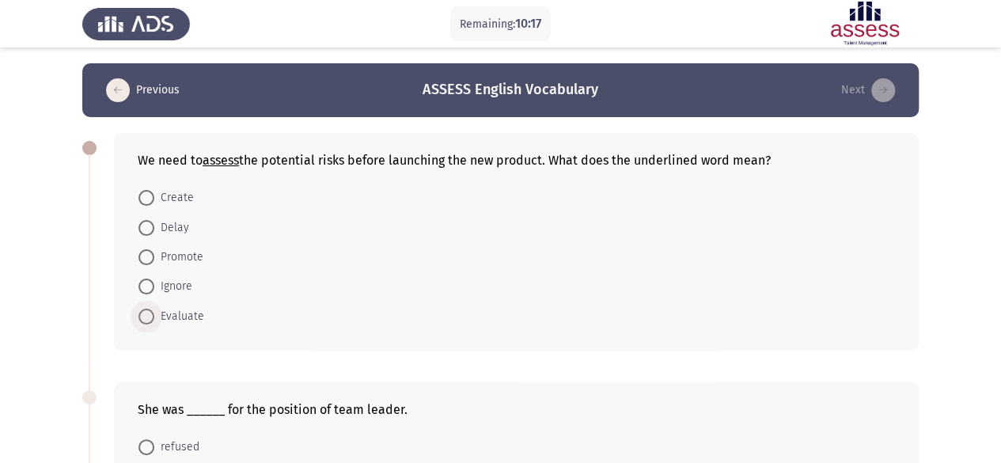
click at [158, 319] on span "Evaluate" at bounding box center [179, 316] width 50 height 19
click at [154, 319] on input "Evaluate" at bounding box center [146, 317] width 16 height 16
radio input "true"
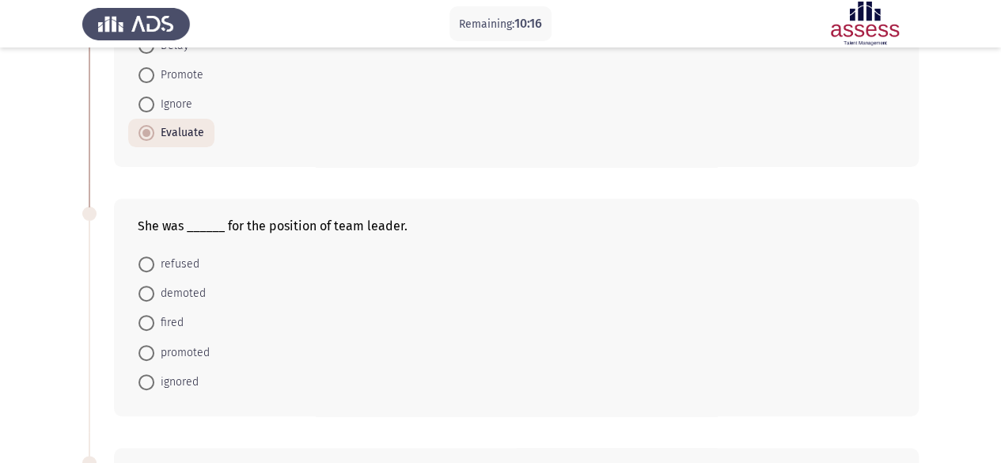
scroll to position [191, 0]
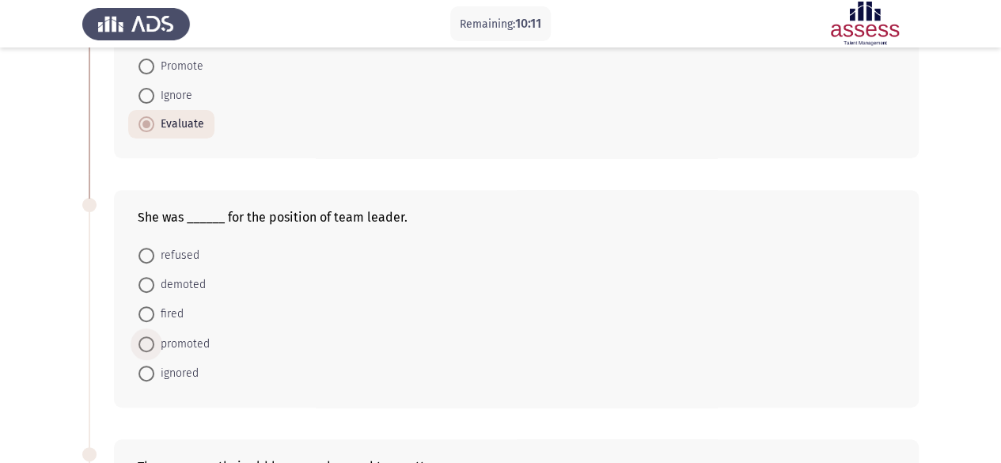
click at [150, 337] on span at bounding box center [146, 344] width 16 height 16
click at [150, 337] on input "promoted" at bounding box center [146, 344] width 16 height 16
radio input "true"
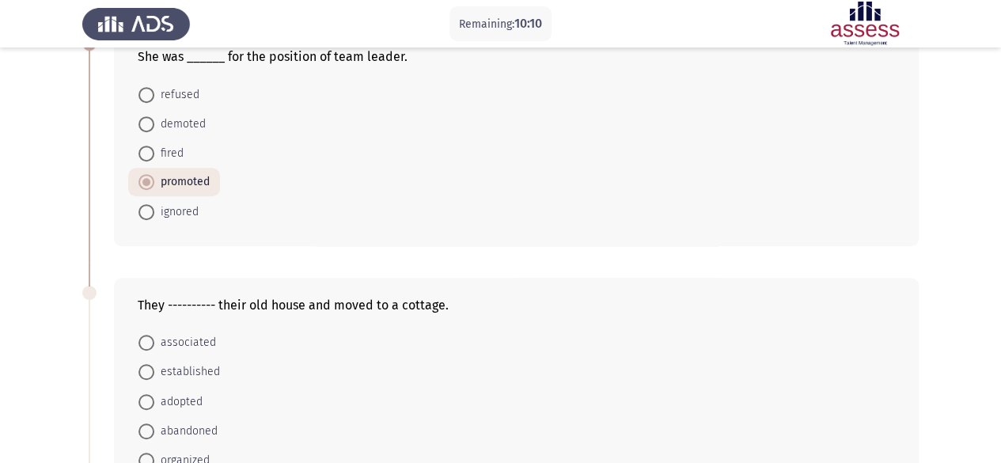
scroll to position [382, 0]
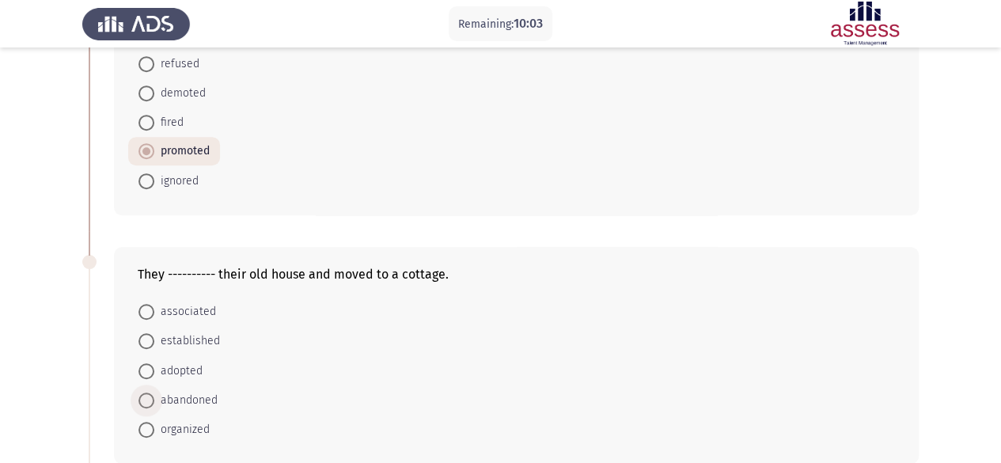
click at [158, 399] on span "abandoned" at bounding box center [185, 400] width 63 height 19
click at [154, 399] on input "abandoned" at bounding box center [146, 400] width 16 height 16
radio input "true"
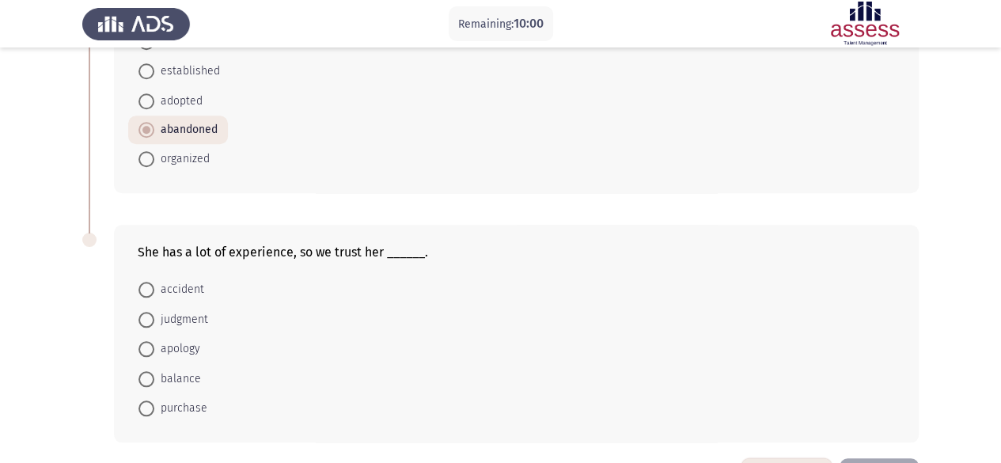
scroll to position [654, 0]
click at [144, 309] on span at bounding box center [146, 317] width 16 height 16
click at [144, 309] on input "judgment" at bounding box center [146, 317] width 16 height 16
radio input "true"
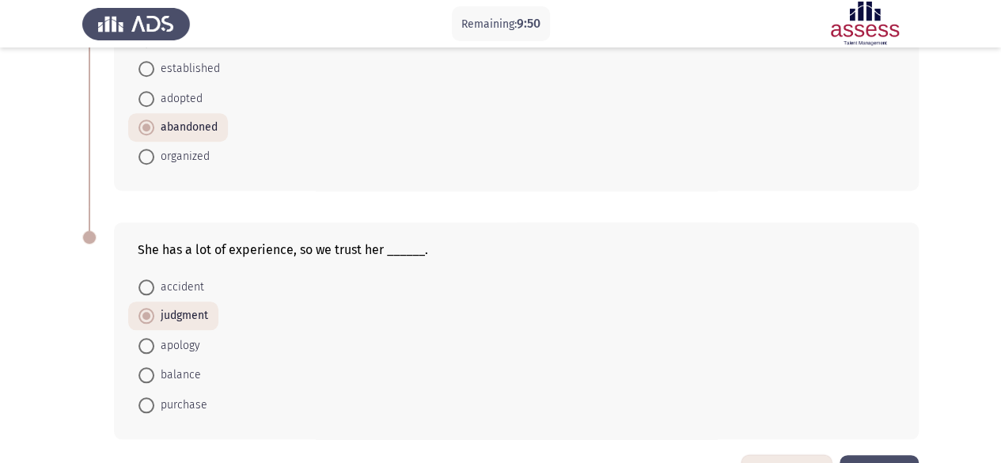
scroll to position [702, 0]
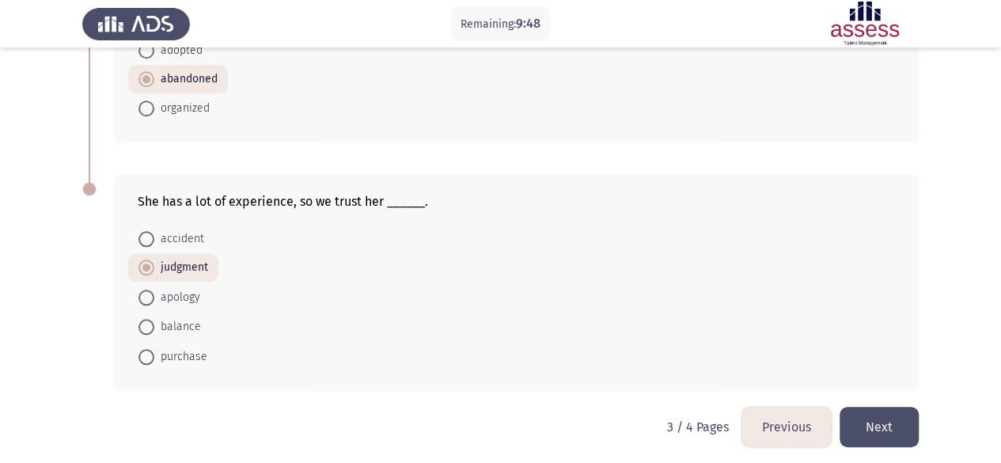
click at [864, 423] on button "Next" at bounding box center [878, 427] width 79 height 40
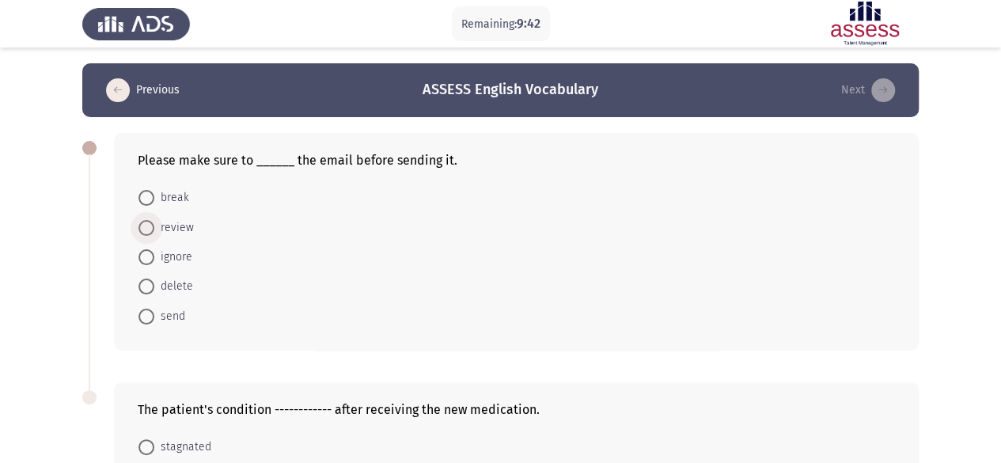
click at [146, 232] on span at bounding box center [146, 228] width 16 height 16
click at [146, 232] on input "review" at bounding box center [146, 228] width 16 height 16
radio input "true"
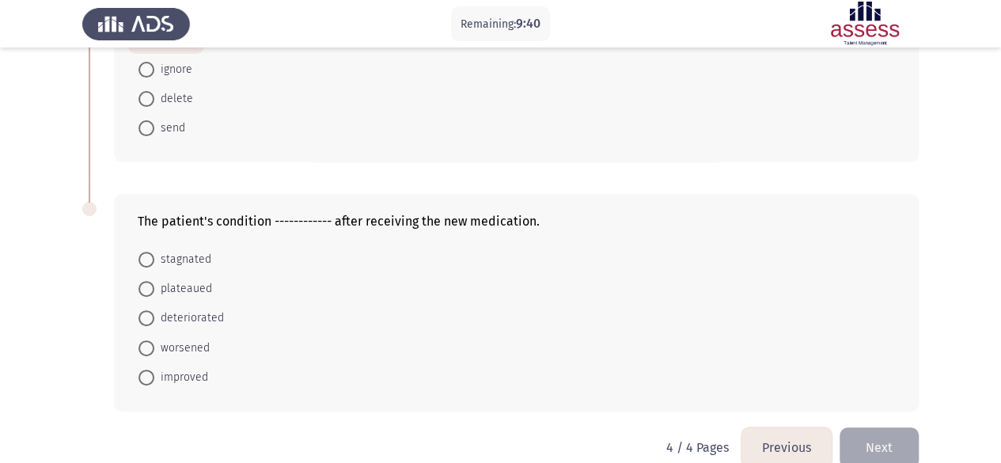
scroll to position [196, 0]
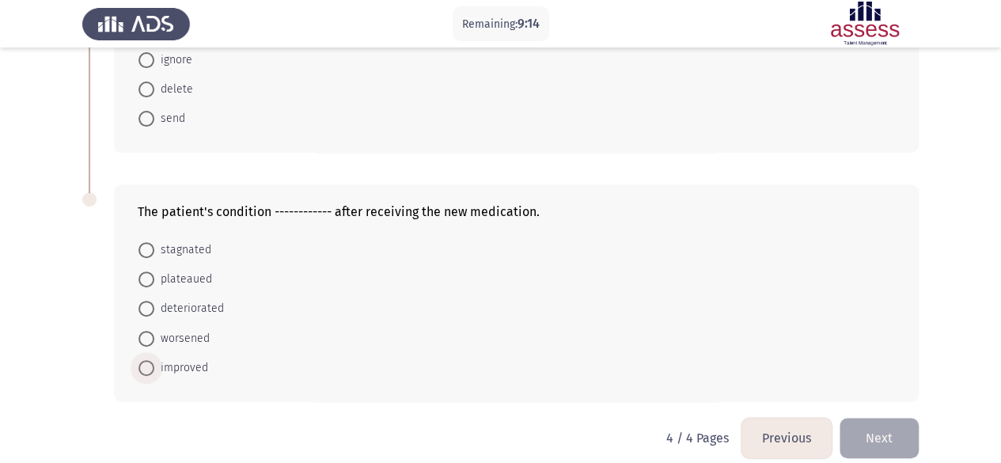
click at [147, 374] on label "improved" at bounding box center [173, 367] width 70 height 19
click at [147, 374] on input "improved" at bounding box center [146, 368] width 16 height 16
radio input "true"
click at [896, 431] on button "Next" at bounding box center [878, 437] width 79 height 40
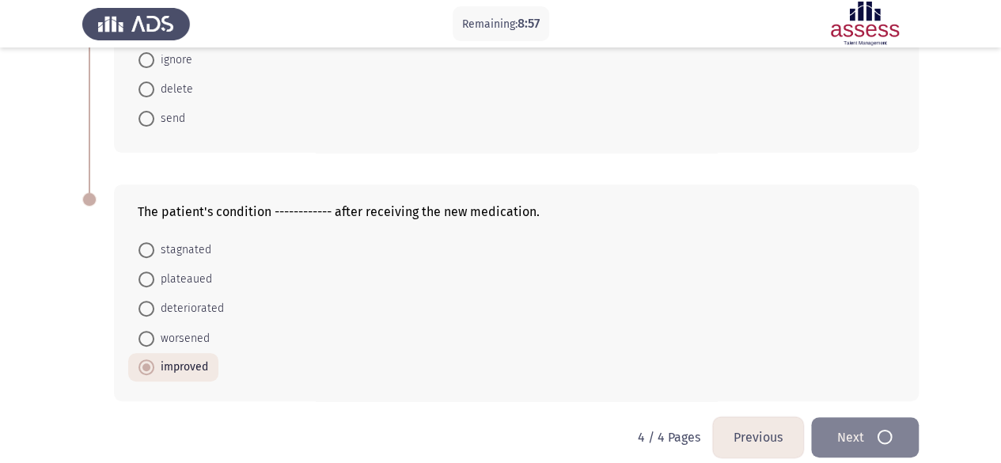
scroll to position [0, 0]
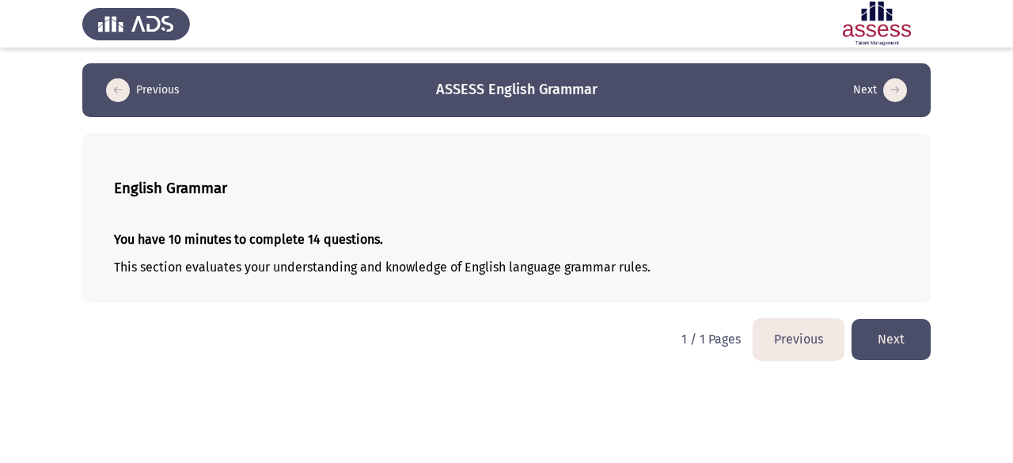
click at [899, 324] on button "Next" at bounding box center [890, 339] width 79 height 40
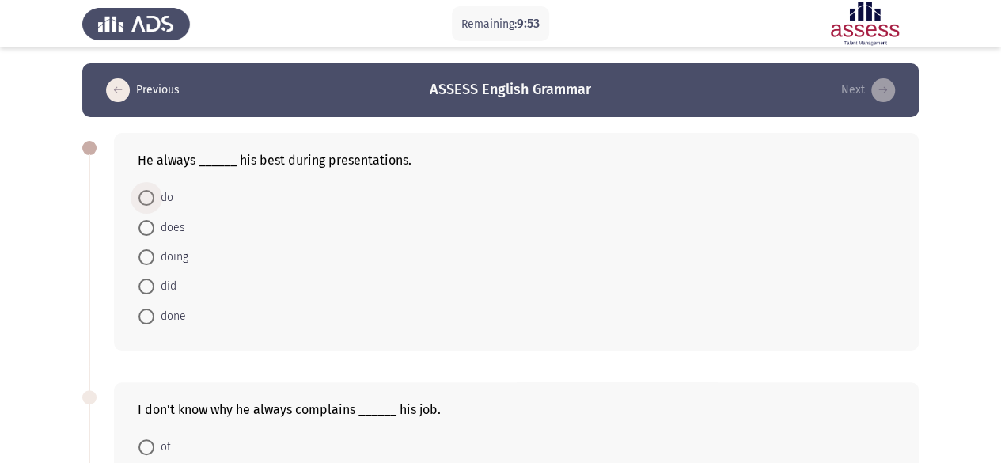
click at [148, 202] on span at bounding box center [146, 198] width 16 height 16
click at [148, 202] on input "do" at bounding box center [146, 198] width 16 height 16
radio input "true"
click at [159, 227] on span "does" at bounding box center [169, 226] width 31 height 19
click at [154, 227] on input "does" at bounding box center [146, 226] width 16 height 16
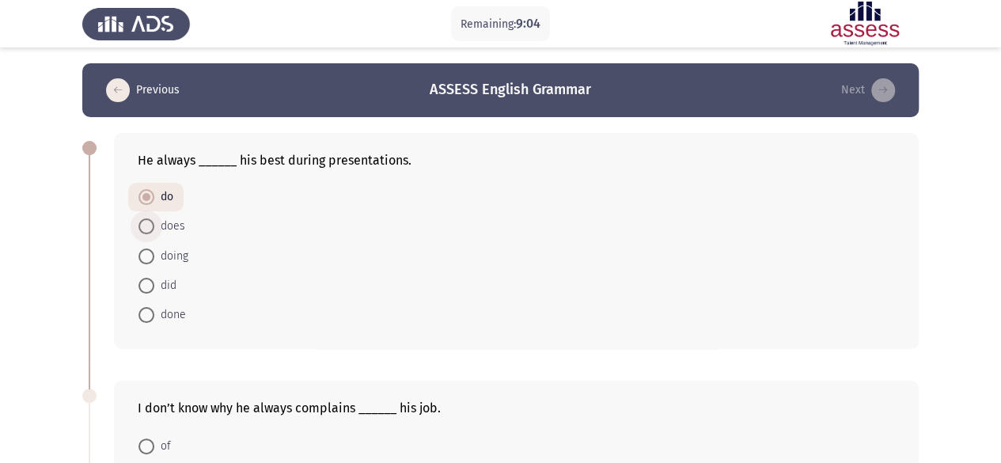
radio input "true"
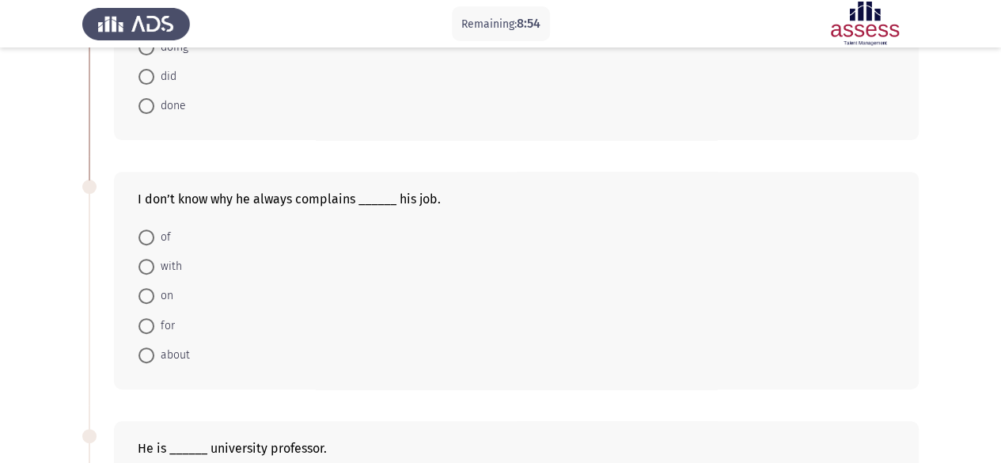
scroll to position [210, 0]
click at [144, 232] on span at bounding box center [146, 236] width 16 height 16
click at [144, 232] on input "of" at bounding box center [146, 236] width 16 height 16
radio input "true"
click at [159, 347] on span "about" at bounding box center [172, 352] width 36 height 19
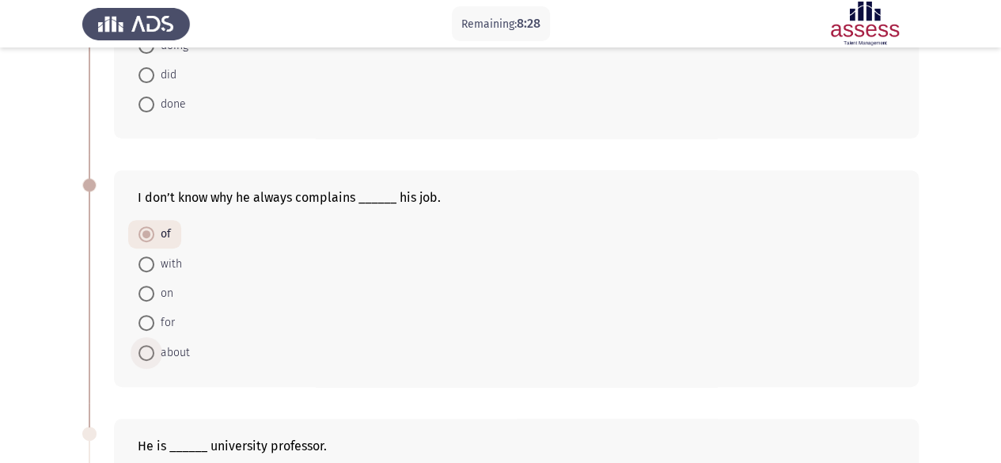
click at [154, 347] on input "about" at bounding box center [146, 353] width 16 height 16
radio input "true"
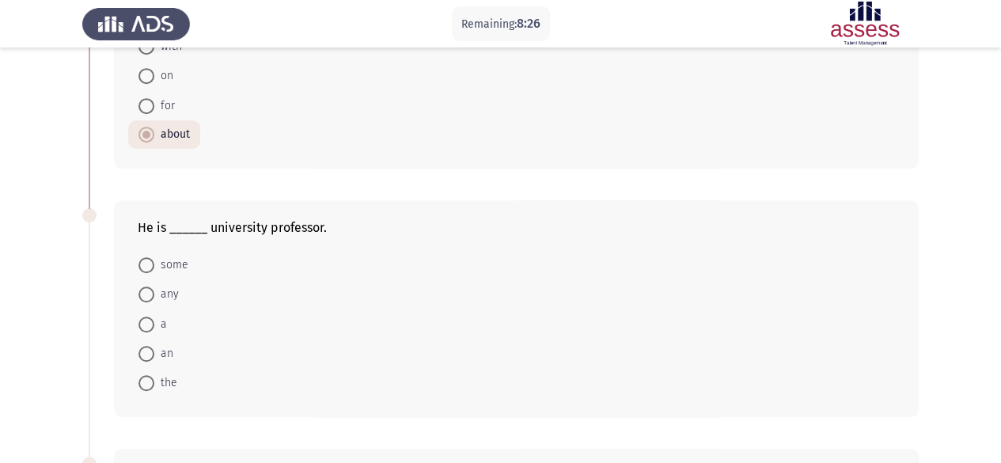
scroll to position [430, 0]
click at [150, 317] on span at bounding box center [146, 324] width 16 height 16
click at [150, 317] on input "a" at bounding box center [146, 324] width 16 height 16
radio input "true"
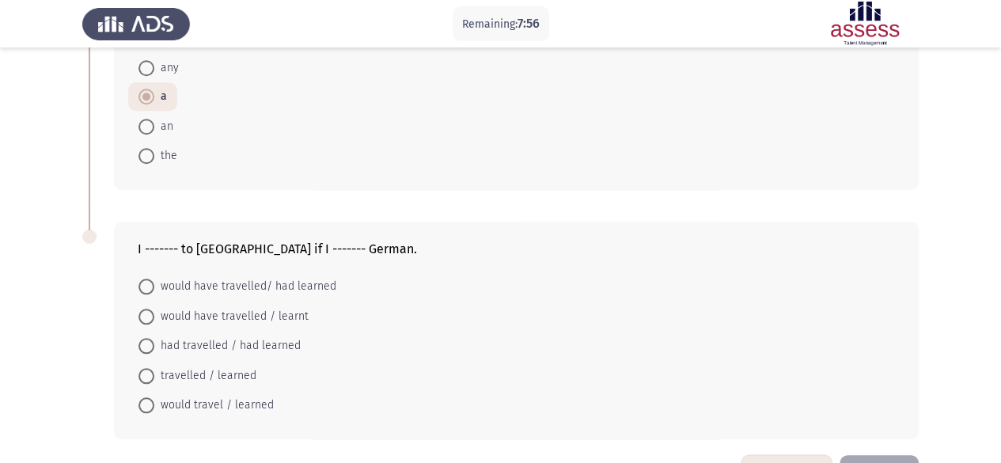
scroll to position [656, 0]
click at [148, 281] on span at bounding box center [146, 286] width 16 height 16
click at [148, 281] on input "would have travelled/ had learned" at bounding box center [146, 286] width 16 height 16
radio input "true"
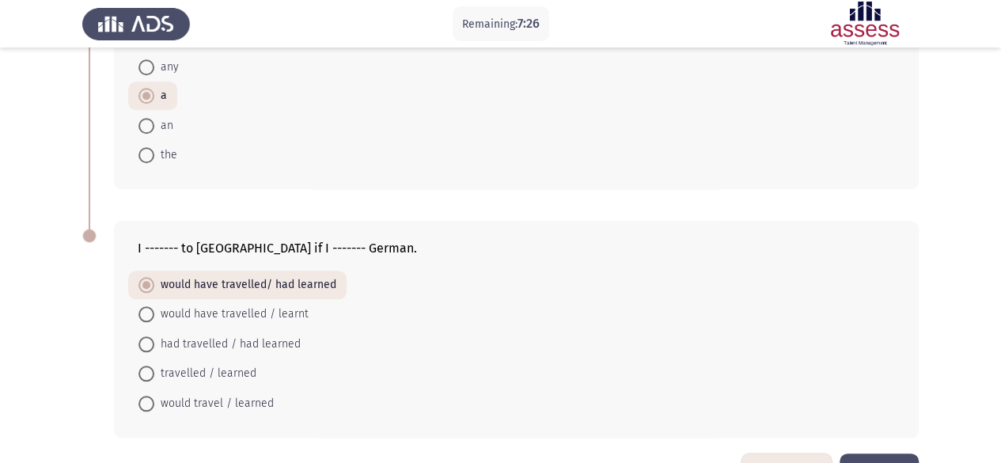
scroll to position [702, 0]
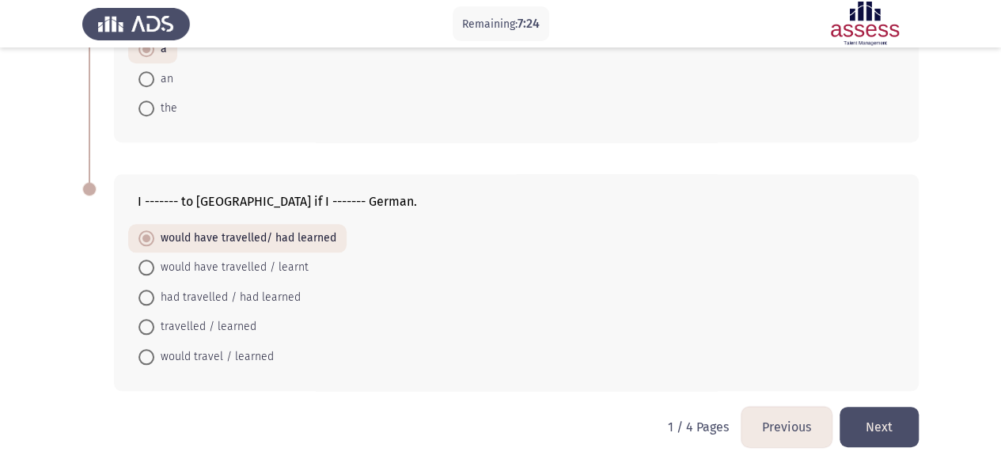
click at [863, 407] on button "Next" at bounding box center [878, 427] width 79 height 40
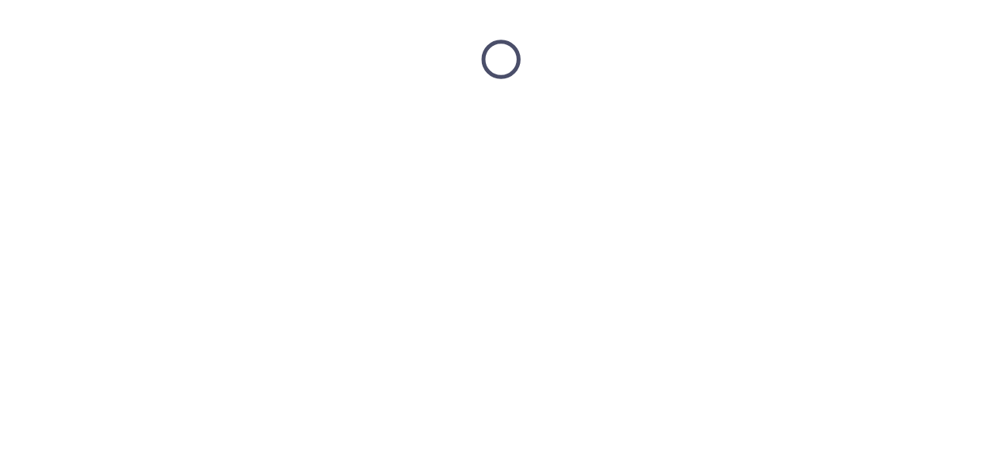
scroll to position [0, 0]
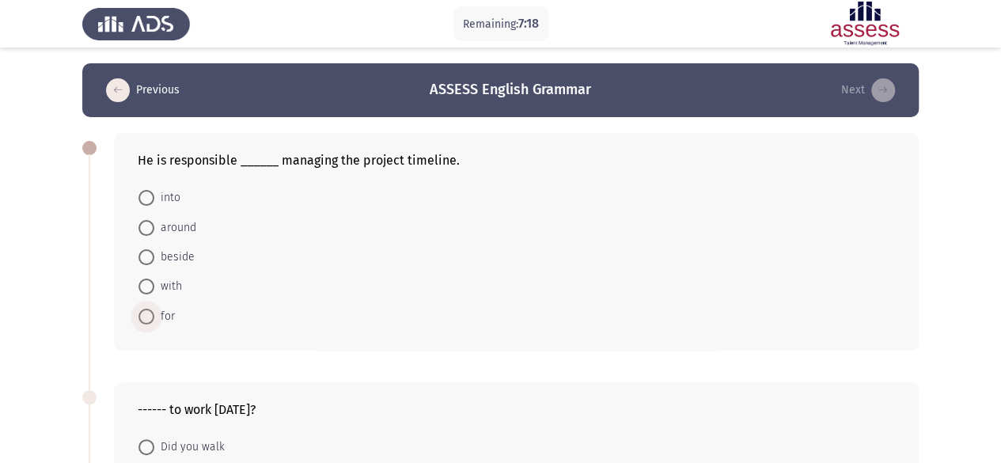
click at [150, 309] on span at bounding box center [146, 317] width 16 height 16
click at [150, 309] on input "for" at bounding box center [146, 317] width 16 height 16
radio input "true"
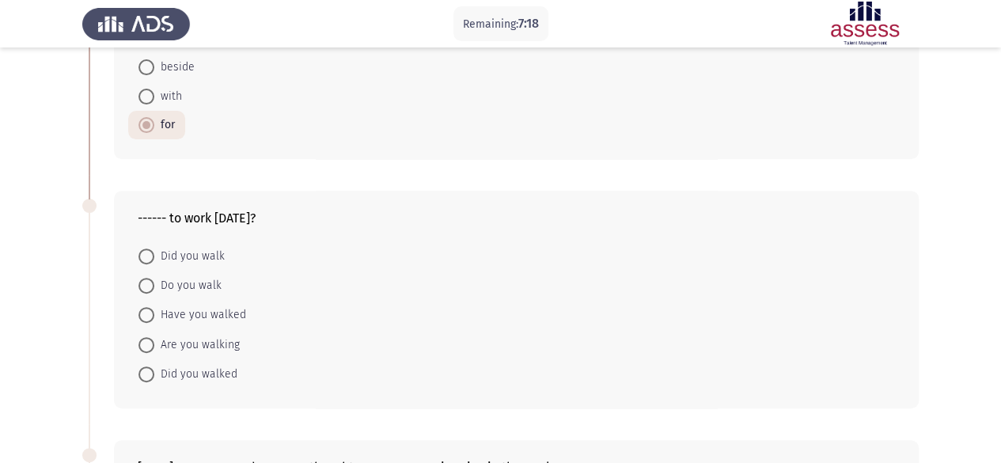
scroll to position [217, 0]
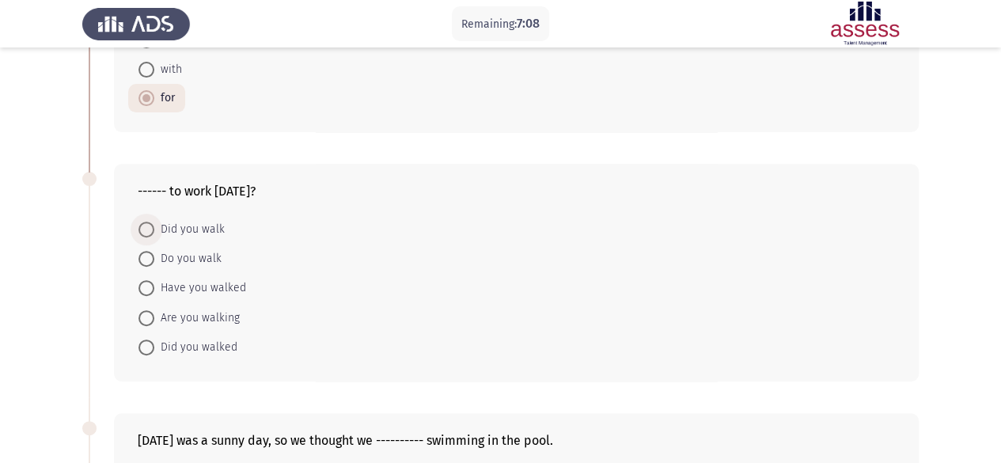
click at [150, 224] on span at bounding box center [146, 230] width 16 height 16
click at [150, 224] on input "Did you walk" at bounding box center [146, 230] width 16 height 16
radio input "true"
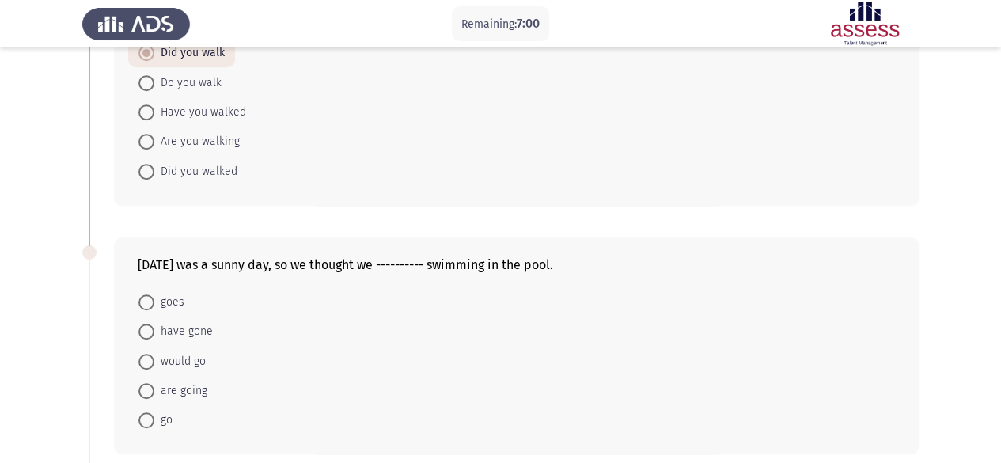
scroll to position [403, 0]
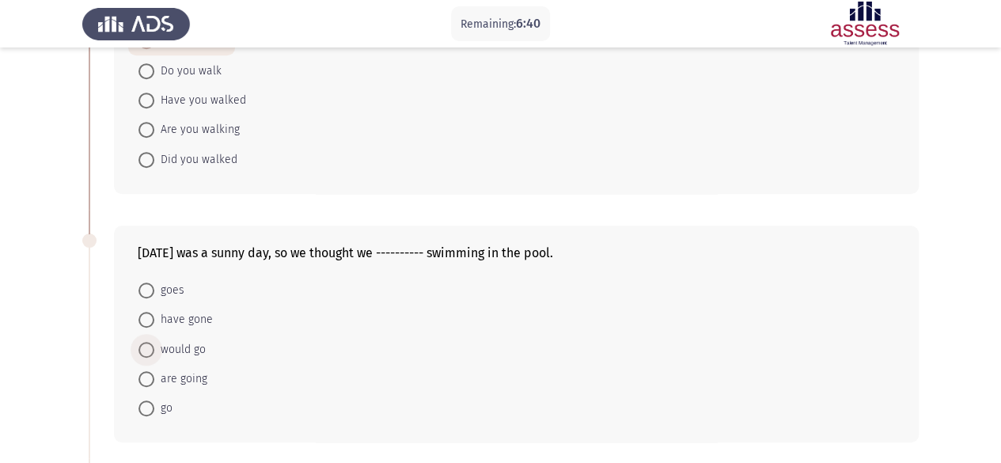
click at [184, 350] on span "would go" at bounding box center [179, 349] width 51 height 19
click at [154, 350] on input "would go" at bounding box center [146, 350] width 16 height 16
radio input "true"
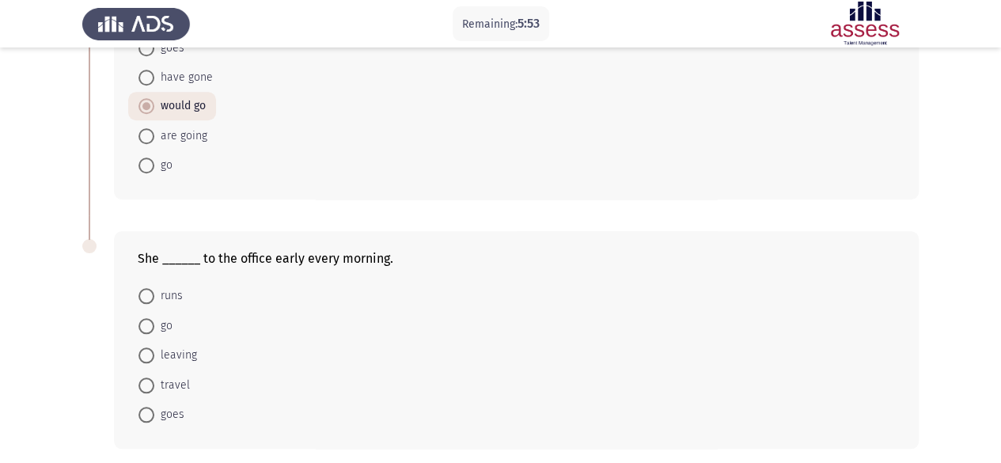
scroll to position [691, 0]
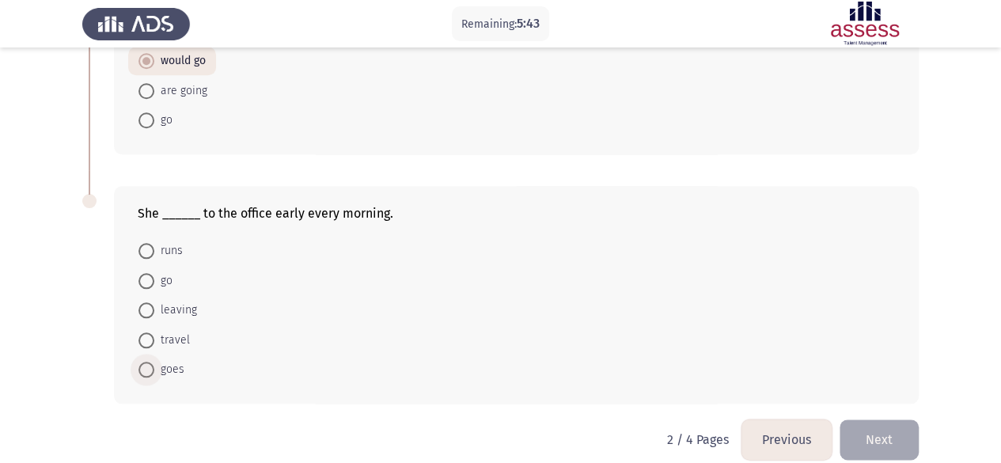
click at [158, 362] on span "goes" at bounding box center [169, 369] width 30 height 19
click at [154, 362] on input "goes" at bounding box center [146, 370] width 16 height 16
radio input "true"
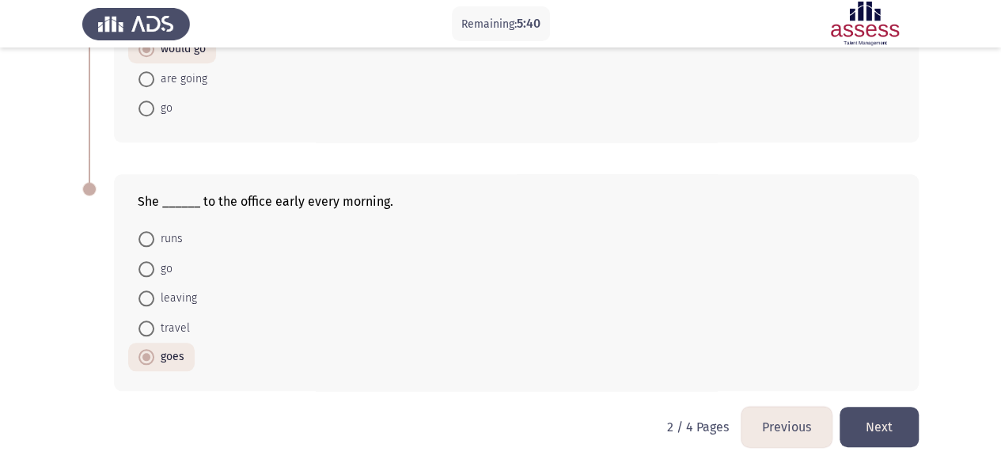
click at [886, 409] on button "Next" at bounding box center [878, 427] width 79 height 40
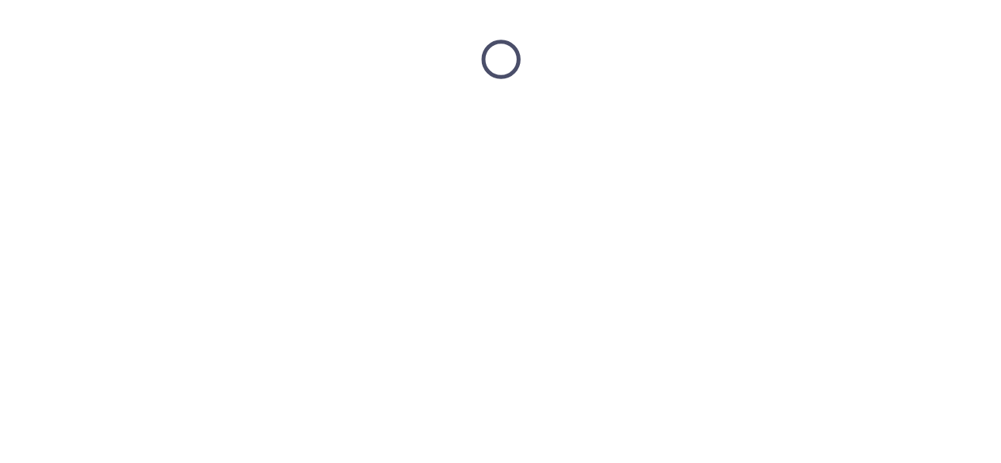
scroll to position [0, 0]
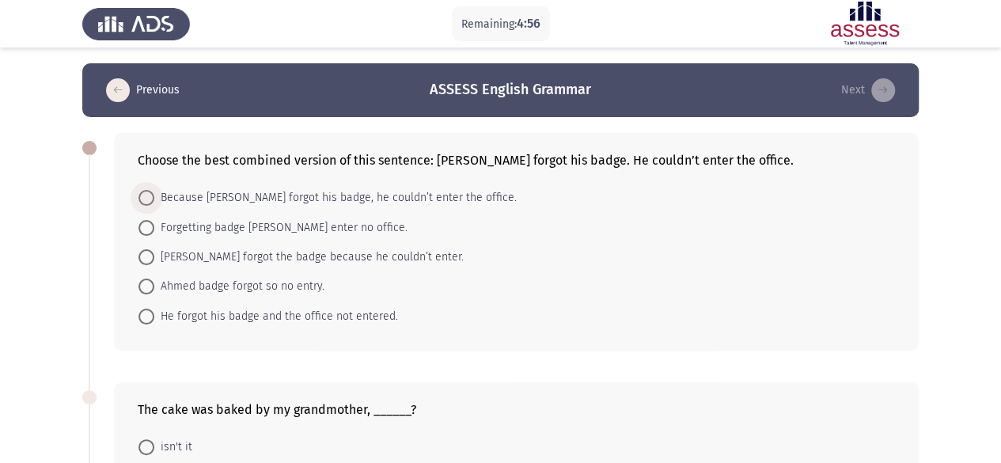
click at [174, 195] on span "Because [PERSON_NAME] forgot his badge, he couldn’t enter the office." at bounding box center [335, 197] width 362 height 19
click at [154, 195] on input "Because [PERSON_NAME] forgot his badge, he couldn’t enter the office." at bounding box center [146, 198] width 16 height 16
radio input "true"
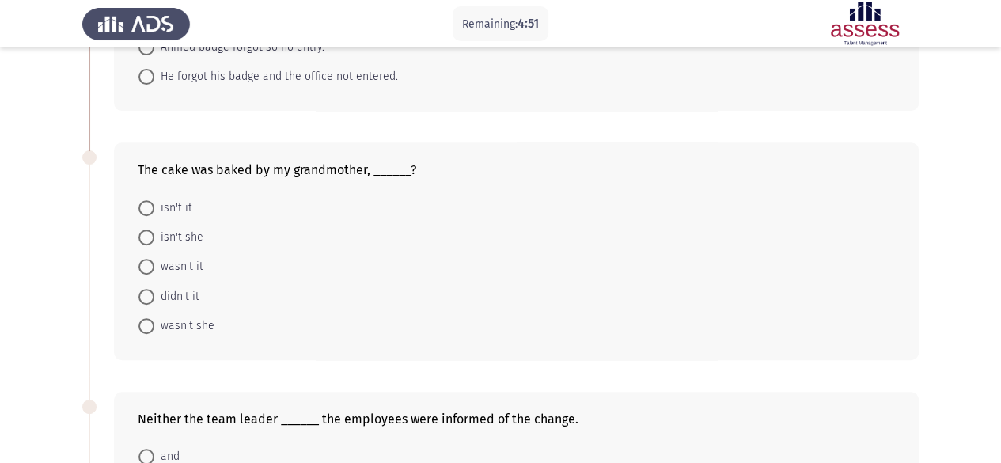
scroll to position [239, 0]
click at [149, 263] on span at bounding box center [146, 266] width 16 height 16
click at [149, 263] on input "wasn't it" at bounding box center [146, 266] width 16 height 16
radio input "true"
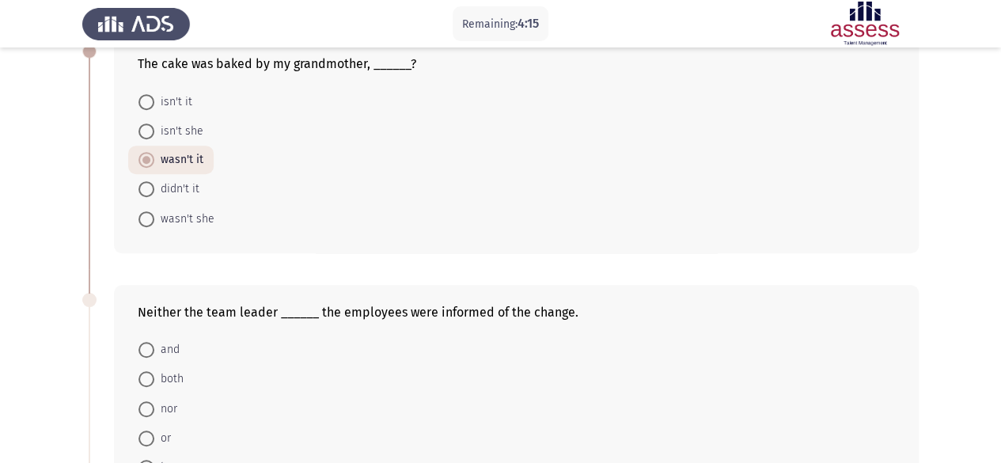
scroll to position [386, 0]
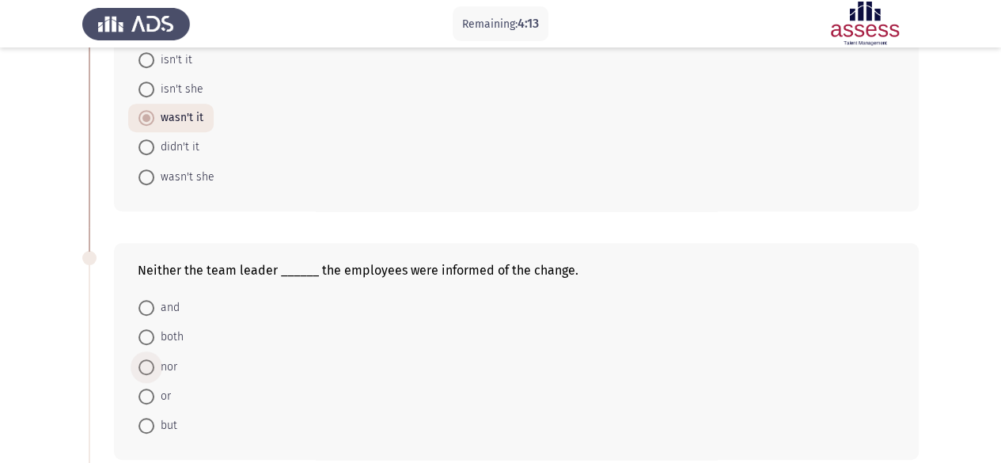
click at [152, 362] on span at bounding box center [146, 367] width 16 height 16
click at [152, 362] on input "nor" at bounding box center [146, 367] width 16 height 16
radio input "true"
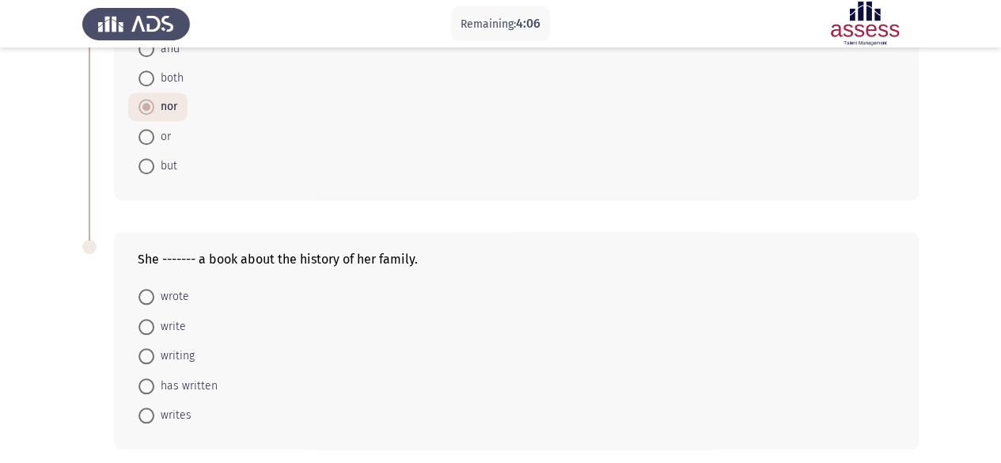
scroll to position [646, 0]
click at [143, 291] on span at bounding box center [146, 296] width 16 height 16
click at [143, 291] on input "wrote" at bounding box center [146, 296] width 16 height 16
radio input "true"
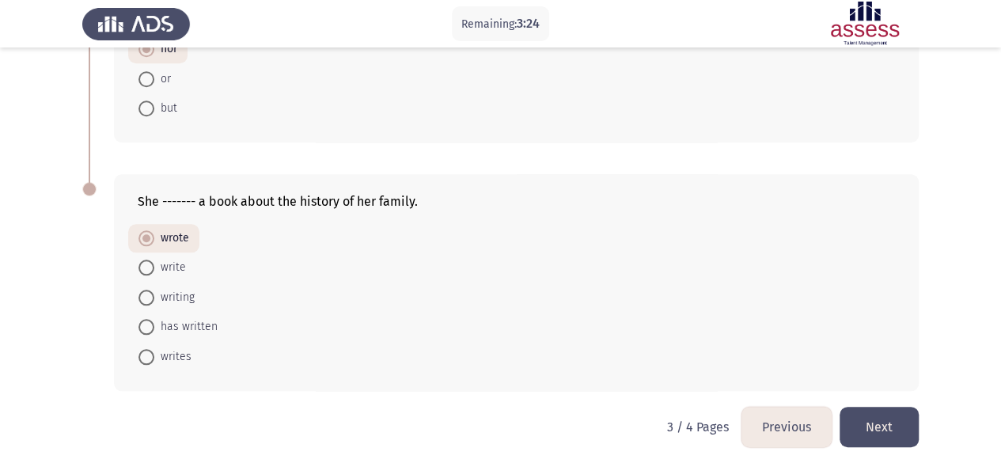
click at [865, 423] on button "Next" at bounding box center [878, 427] width 79 height 40
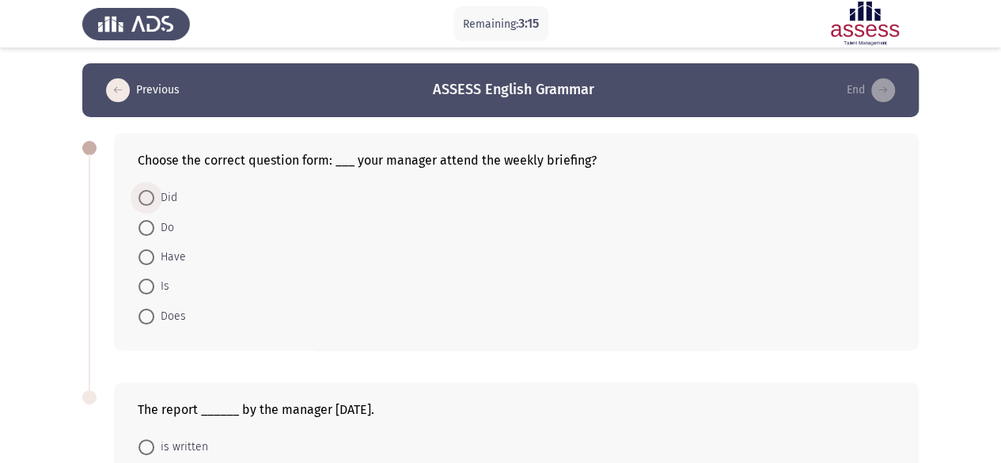
click at [147, 194] on span at bounding box center [146, 198] width 16 height 16
click at [147, 194] on input "Did" at bounding box center [146, 198] width 16 height 16
radio input "true"
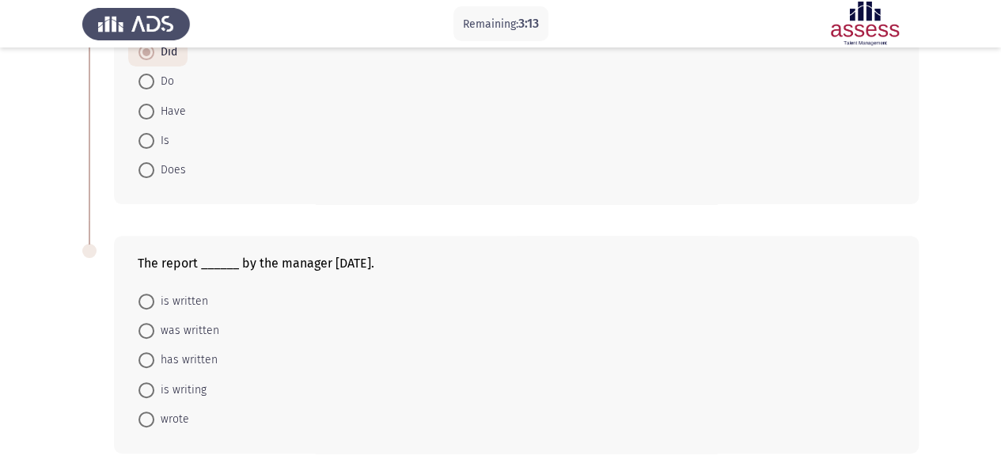
scroll to position [147, 0]
click at [155, 326] on span "was written" at bounding box center [186, 328] width 65 height 19
click at [154, 326] on input "was written" at bounding box center [146, 328] width 16 height 16
radio input "true"
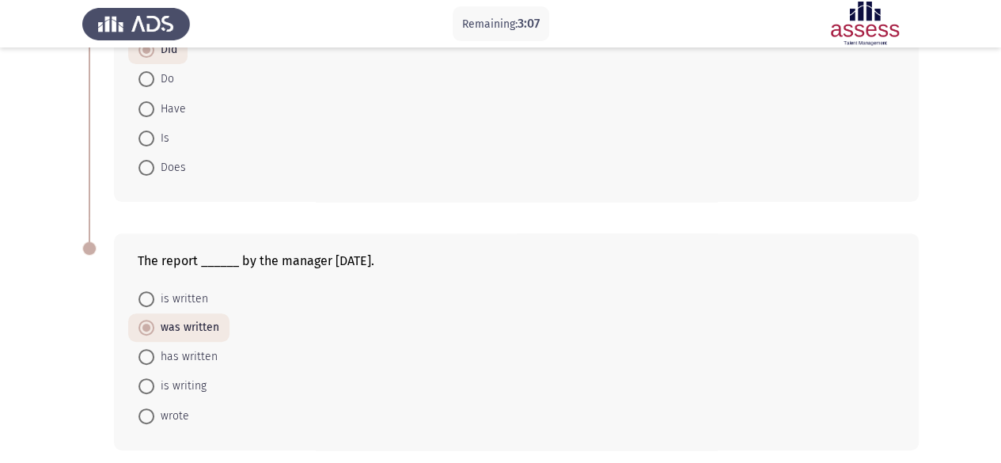
scroll to position [210, 0]
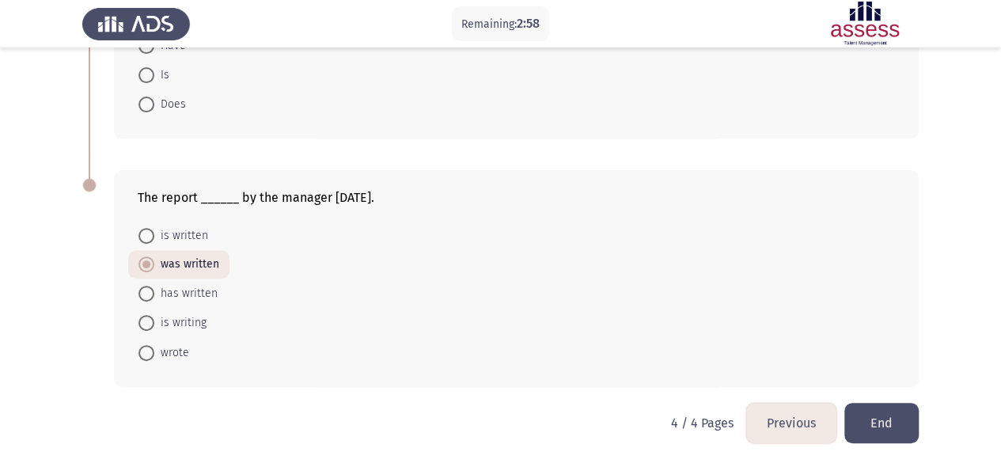
click at [905, 430] on button "End" at bounding box center [881, 423] width 74 height 40
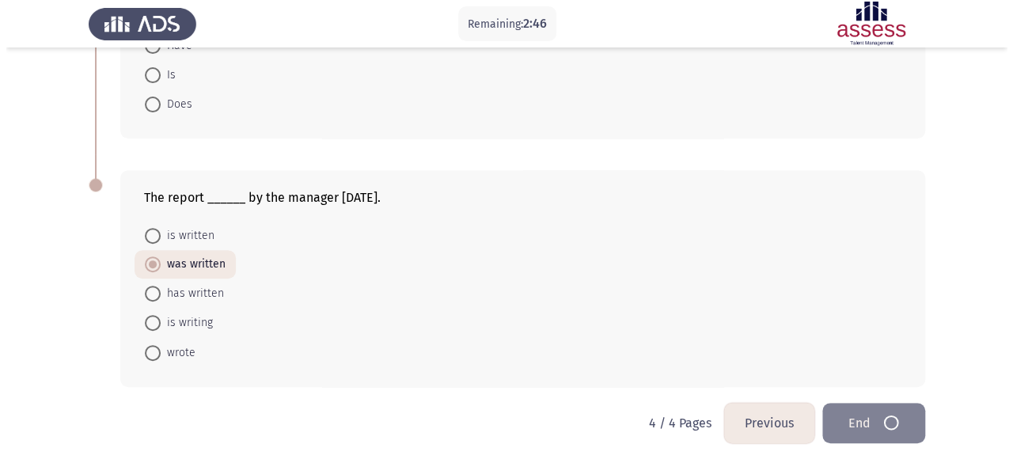
scroll to position [0, 0]
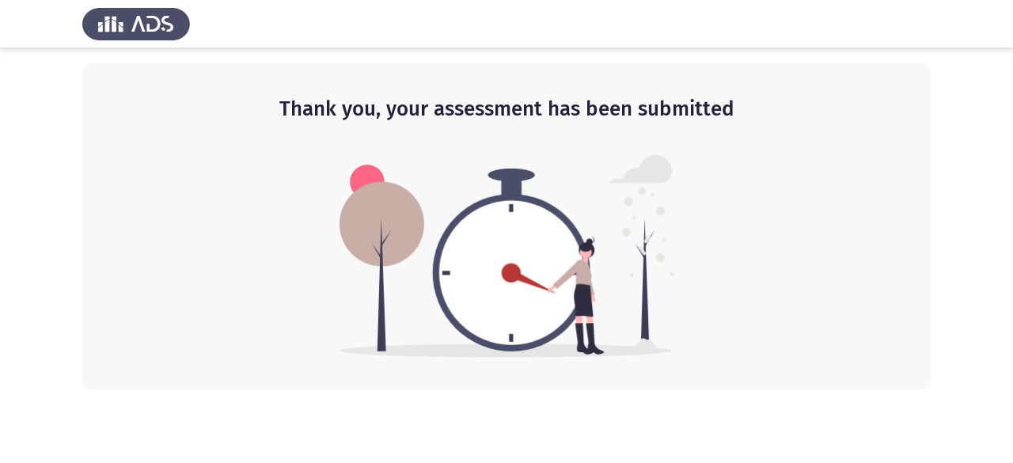
click at [532, 245] on img at bounding box center [506, 256] width 335 height 203
